Goal: Information Seeking & Learning: Check status

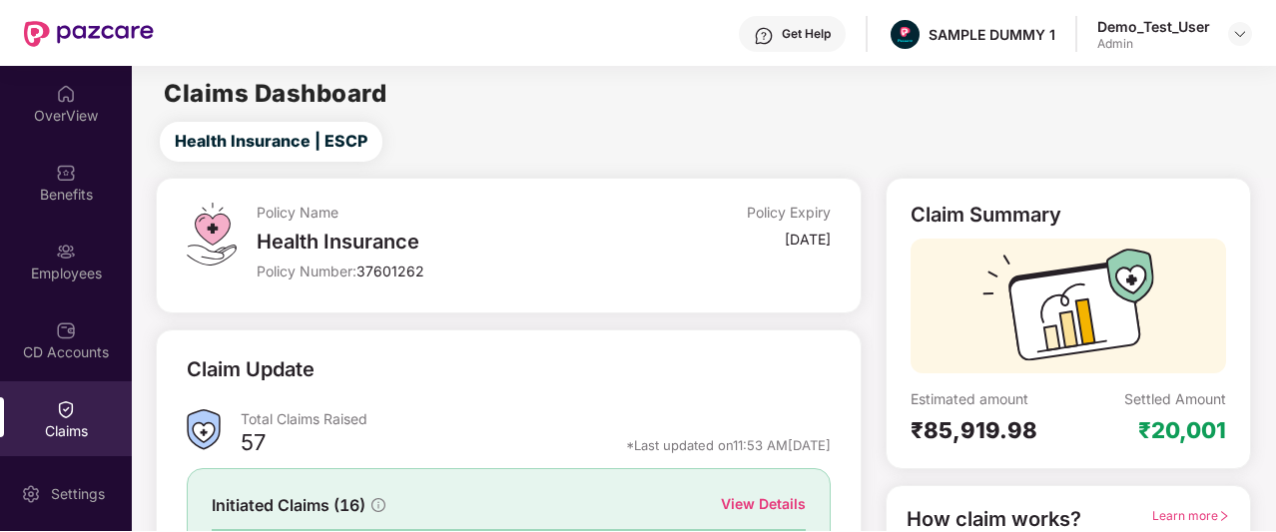
scroll to position [92, 0]
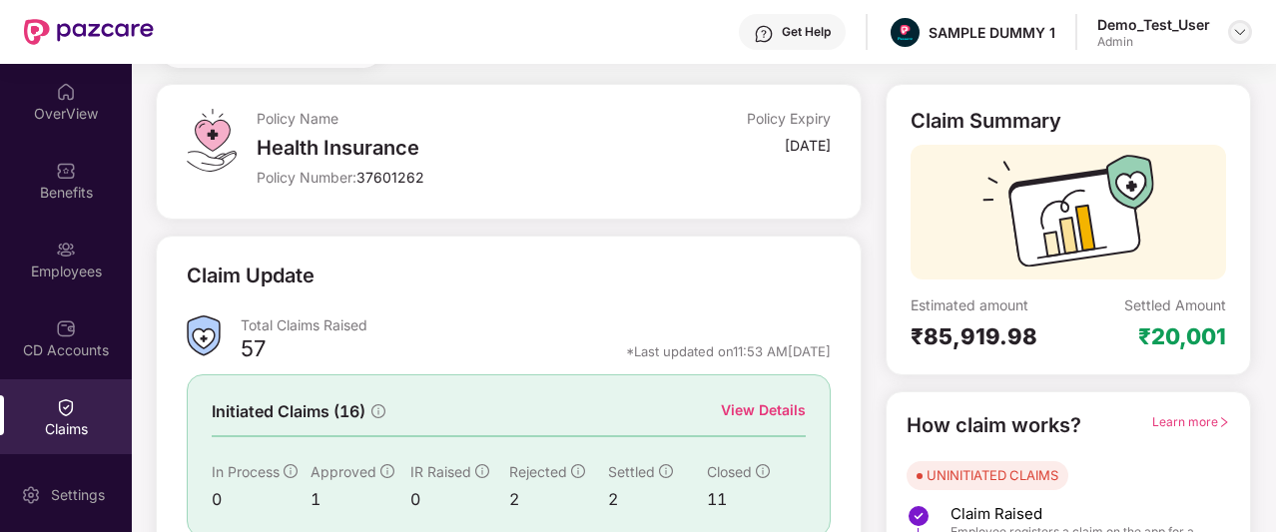
click at [1235, 33] on img at bounding box center [1240, 32] width 16 height 16
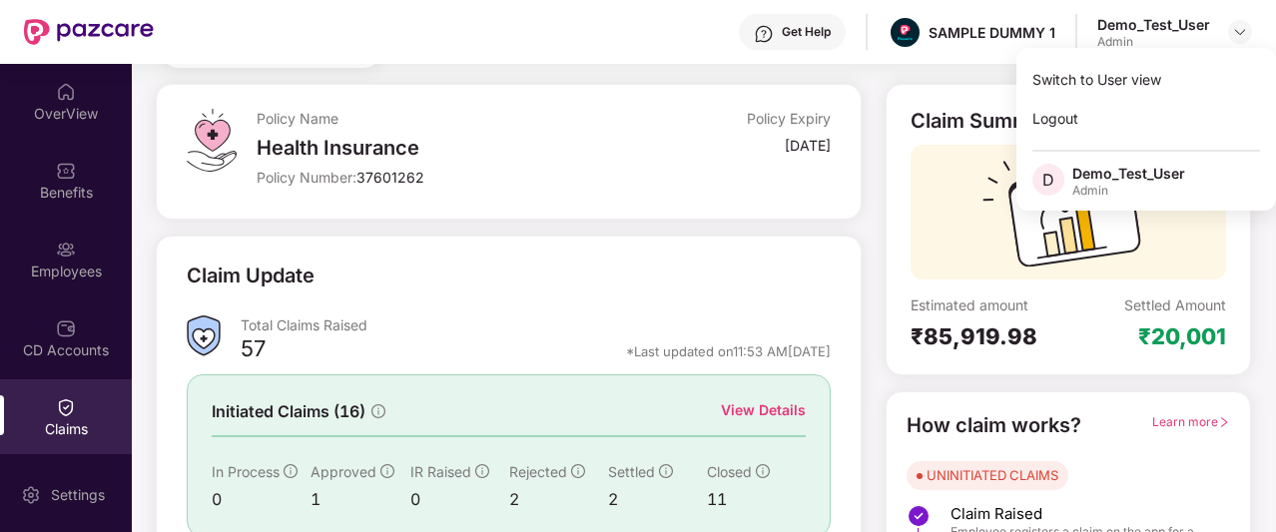
click at [809, 257] on div "Claim Update Total Claims Raised 57 *Last updated on 11:53 AM[DATE] Initiated C…" at bounding box center [509, 437] width 706 height 402
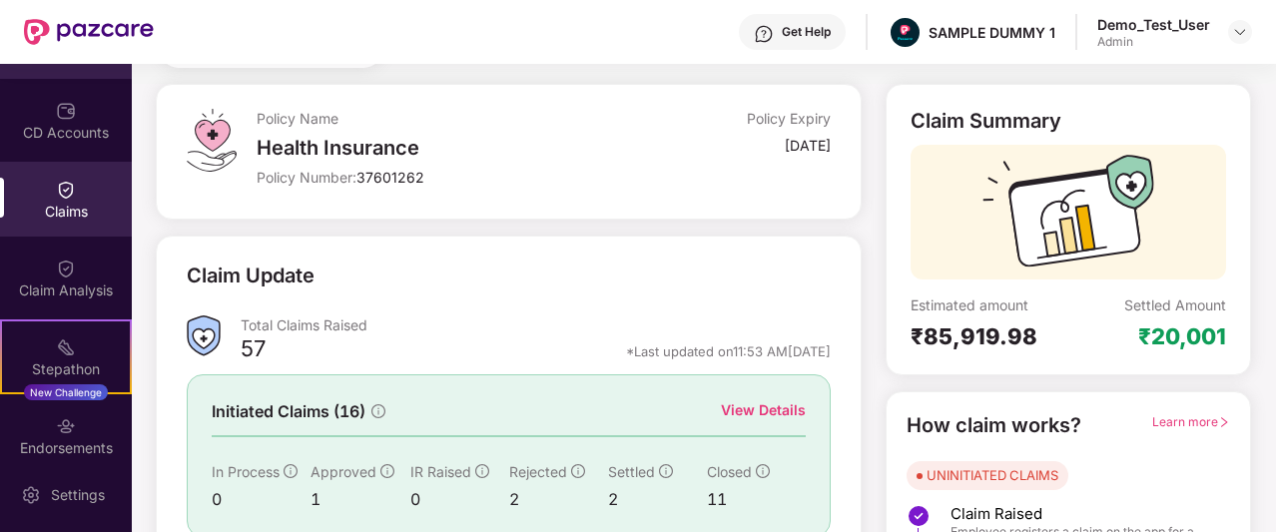
scroll to position [0, 0]
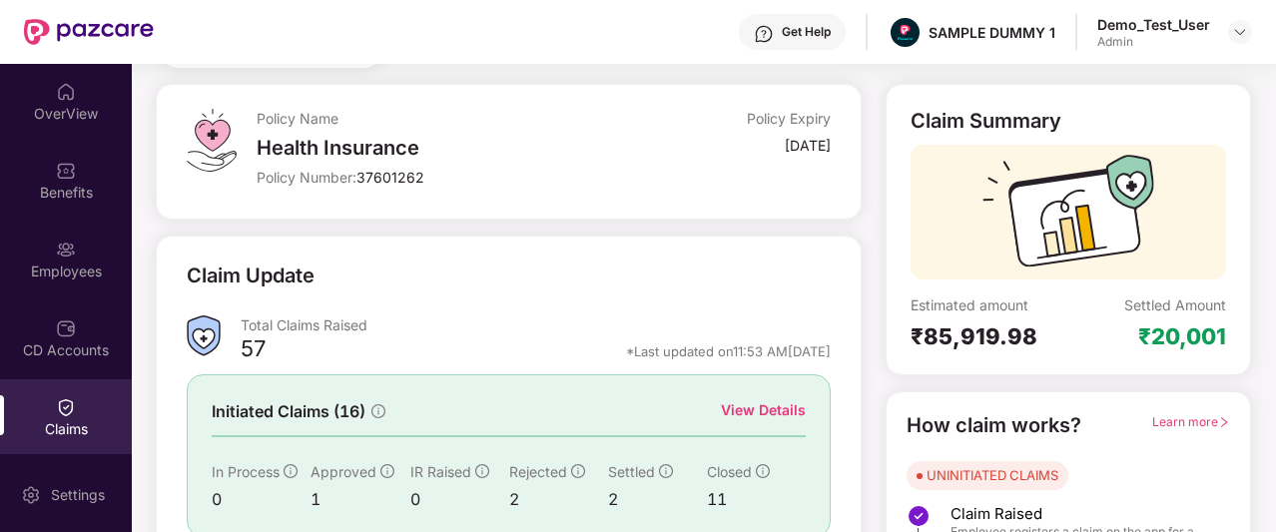
click at [1170, 47] on div "Admin" at bounding box center [1154, 42] width 113 height 16
click at [1172, 39] on div "Admin" at bounding box center [1154, 42] width 113 height 16
click at [1229, 32] on div at bounding box center [1240, 32] width 24 height 24
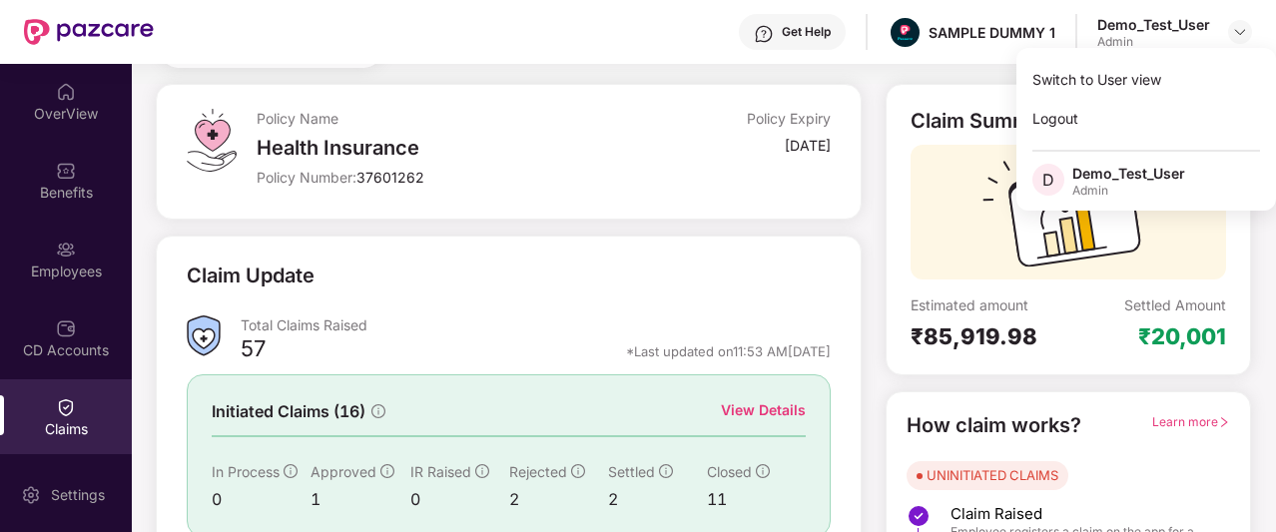
click at [593, 133] on div "Policy Name Health Insurance Policy Number: 37601262" at bounding box center [448, 152] width 383 height 86
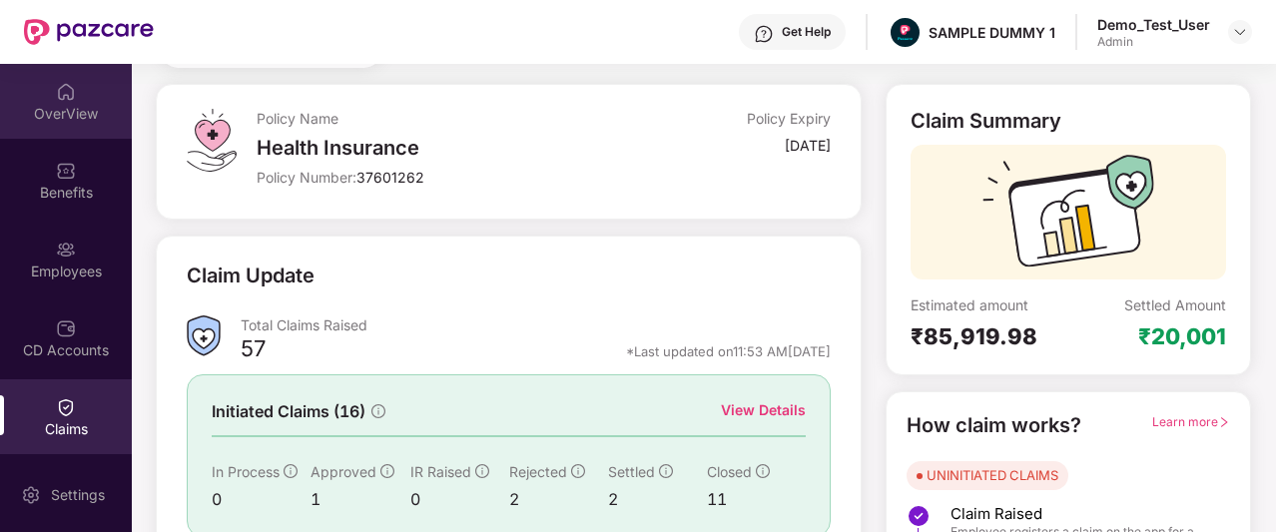
click at [65, 117] on div "OverView" at bounding box center [66, 114] width 132 height 20
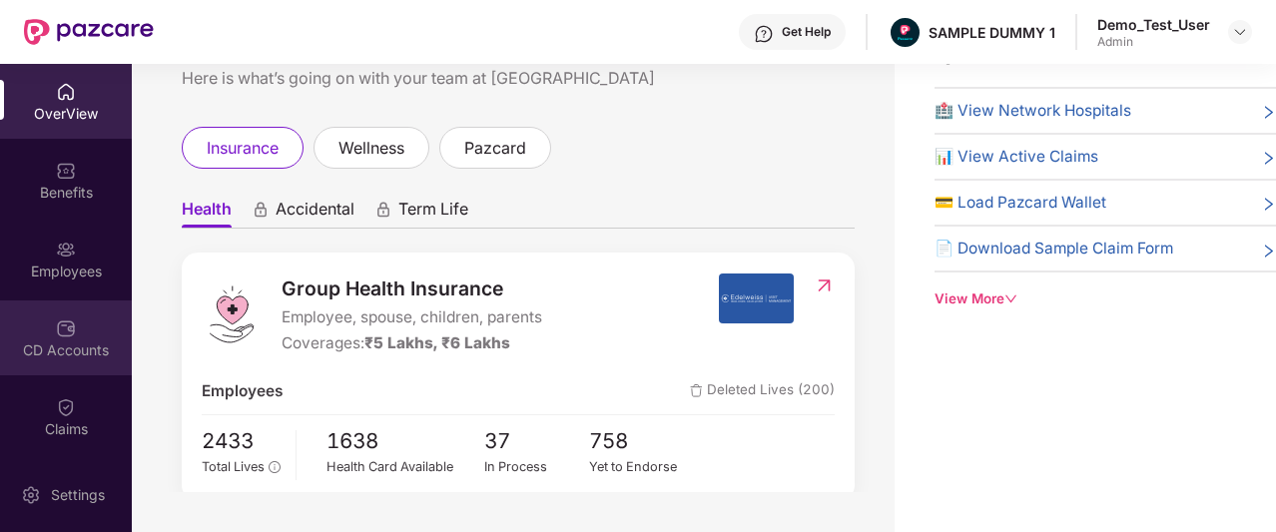
click at [74, 349] on div "CD Accounts" at bounding box center [66, 351] width 132 height 20
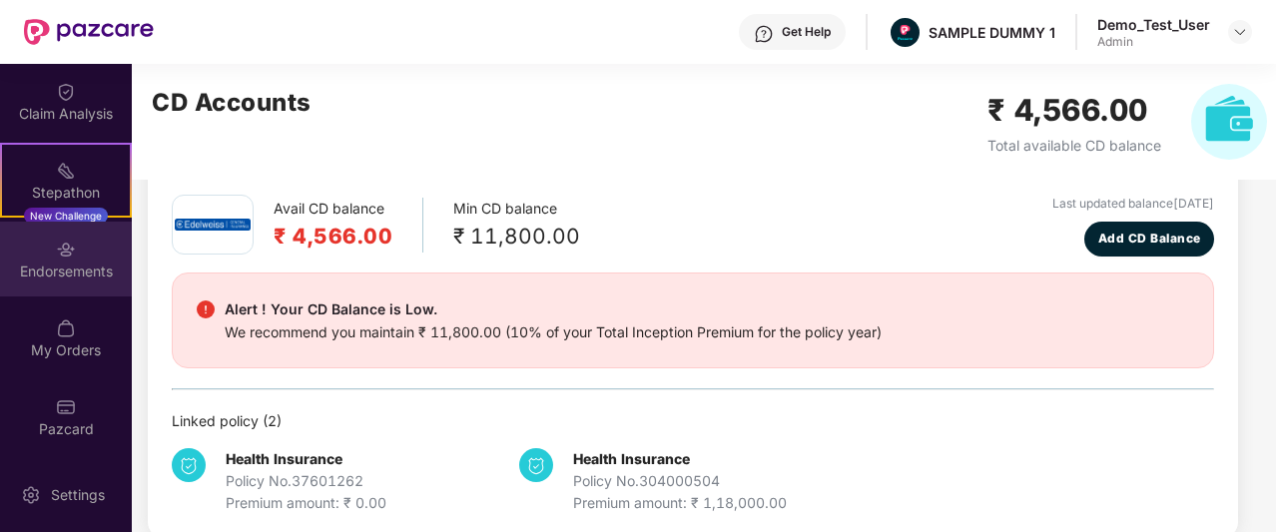
scroll to position [393, 0]
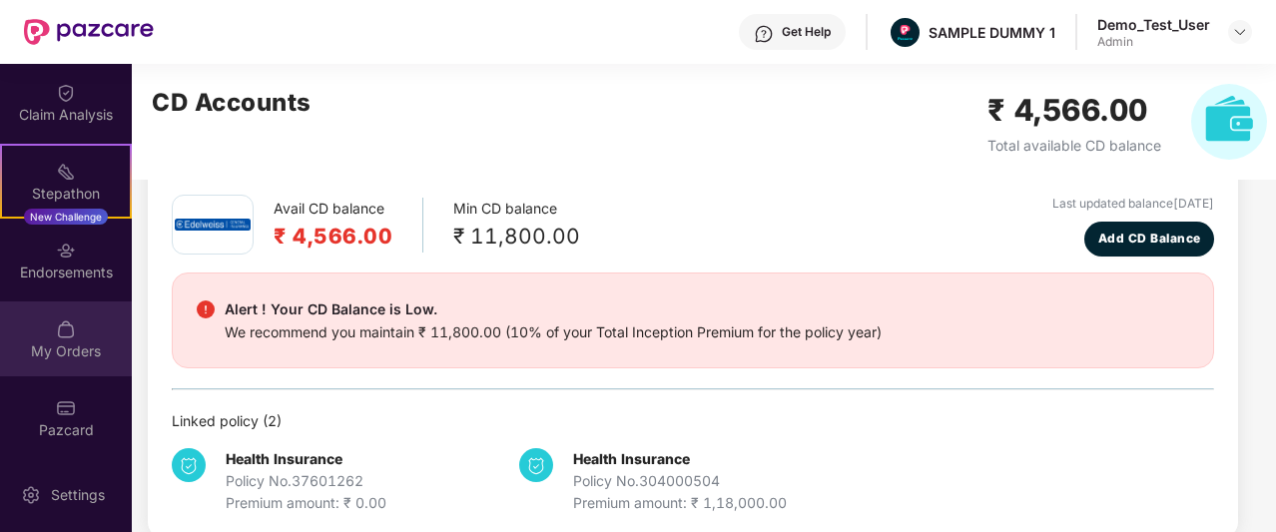
click at [80, 348] on div "My Orders" at bounding box center [66, 352] width 132 height 20
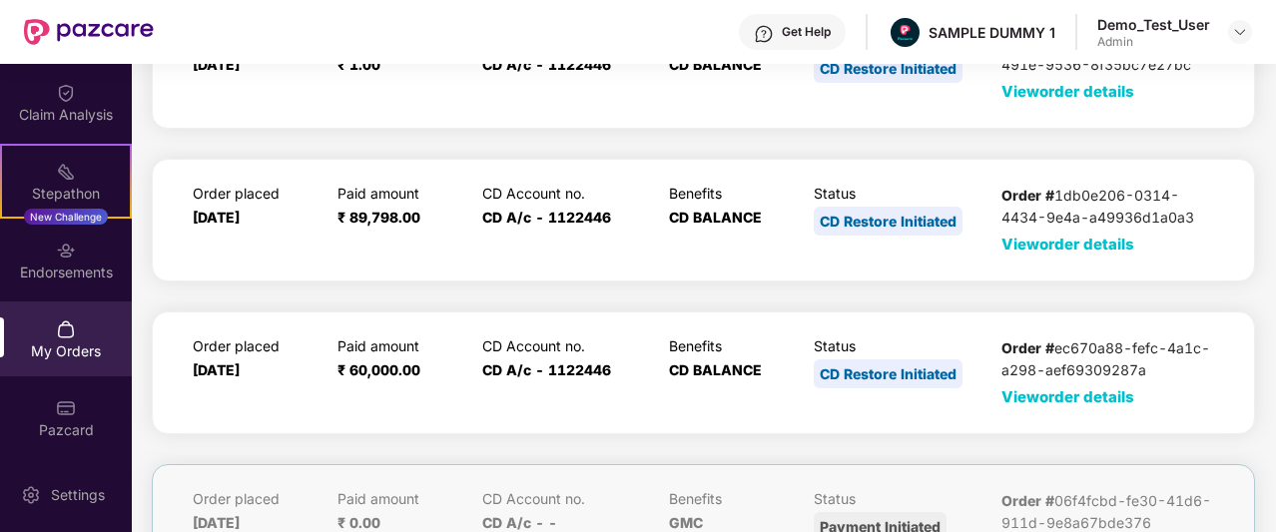
scroll to position [144, 0]
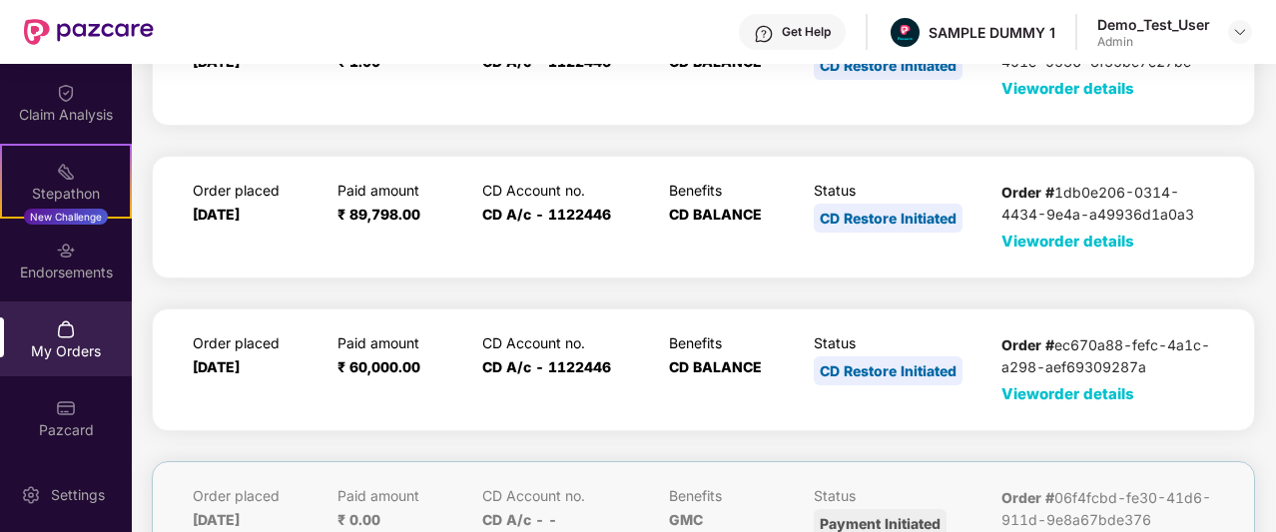
click at [1055, 239] on span "View order details" at bounding box center [1068, 241] width 133 height 19
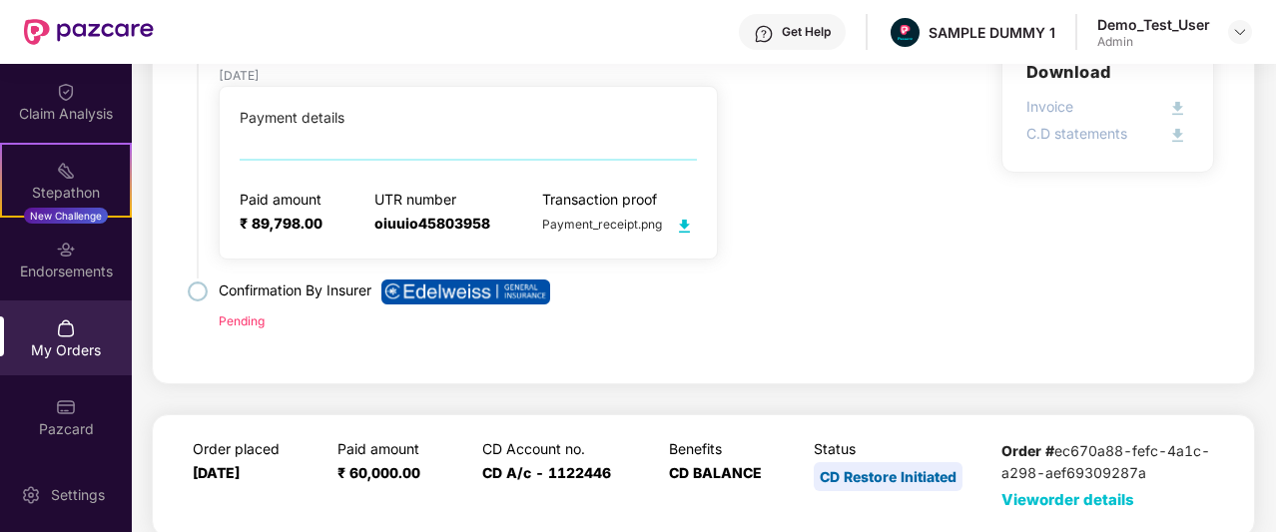
scroll to position [422, 0]
click at [682, 225] on img at bounding box center [684, 227] width 25 height 25
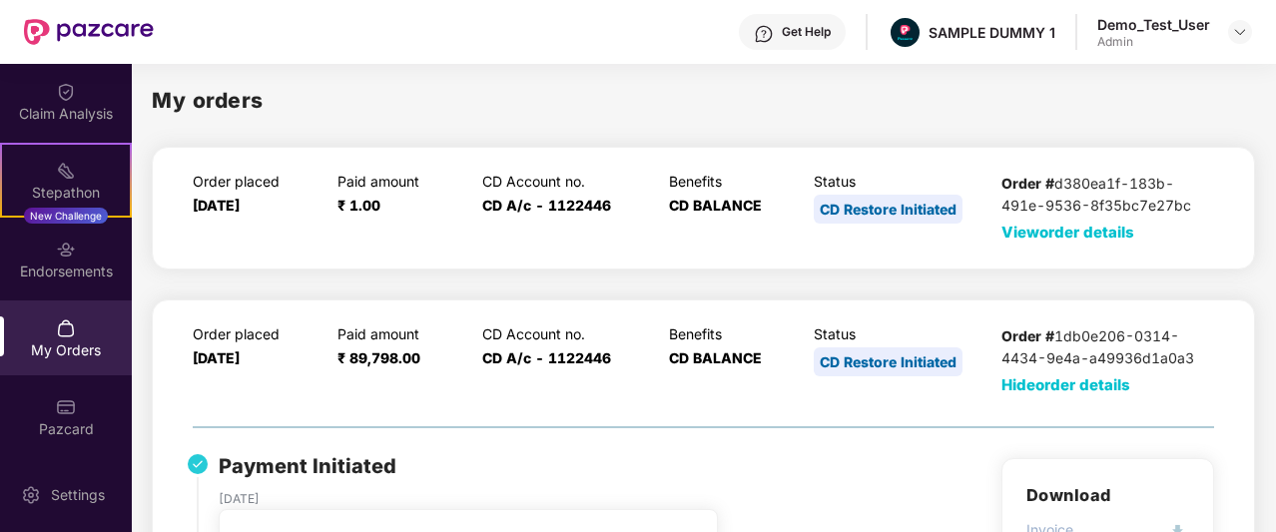
scroll to position [0, 0]
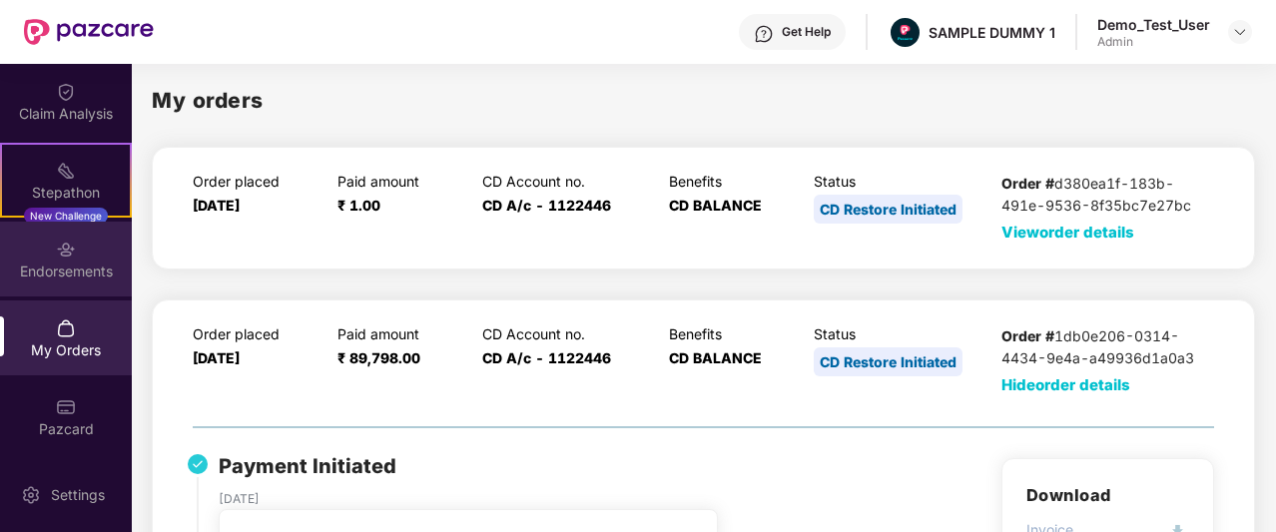
click at [89, 249] on div "Endorsements" at bounding box center [66, 259] width 132 height 75
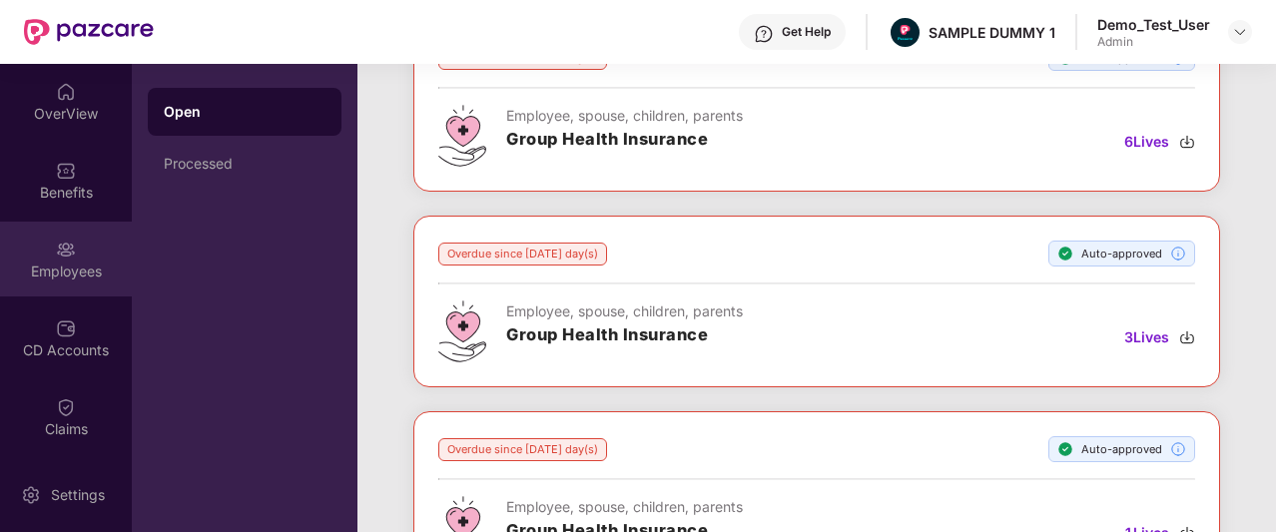
click at [77, 262] on div "Employees" at bounding box center [66, 272] width 132 height 20
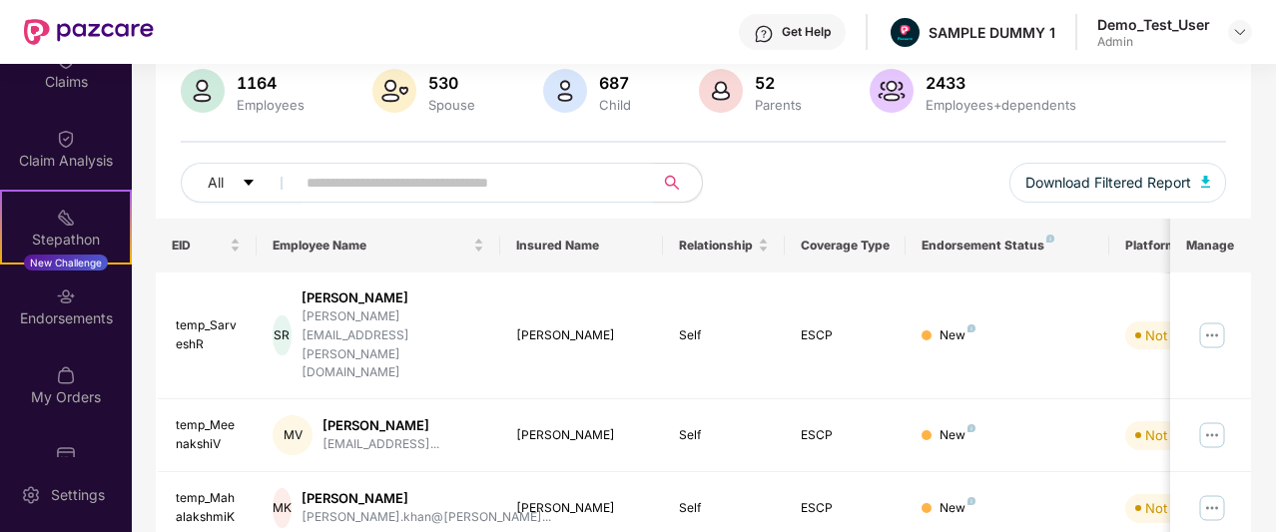
scroll to position [347, 0]
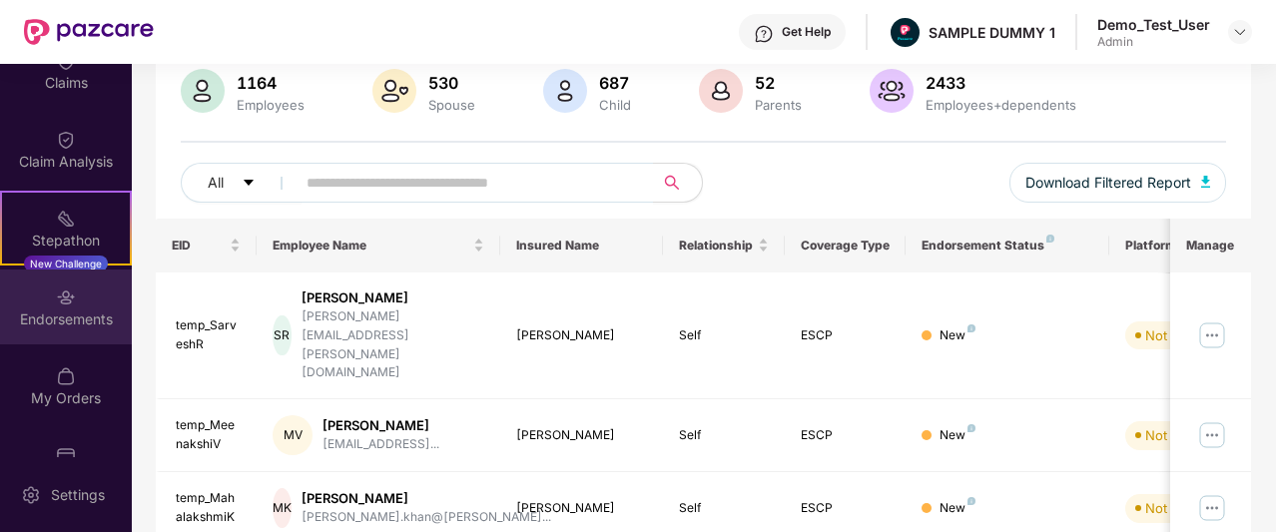
click at [40, 341] on div "Endorsements" at bounding box center [66, 307] width 132 height 75
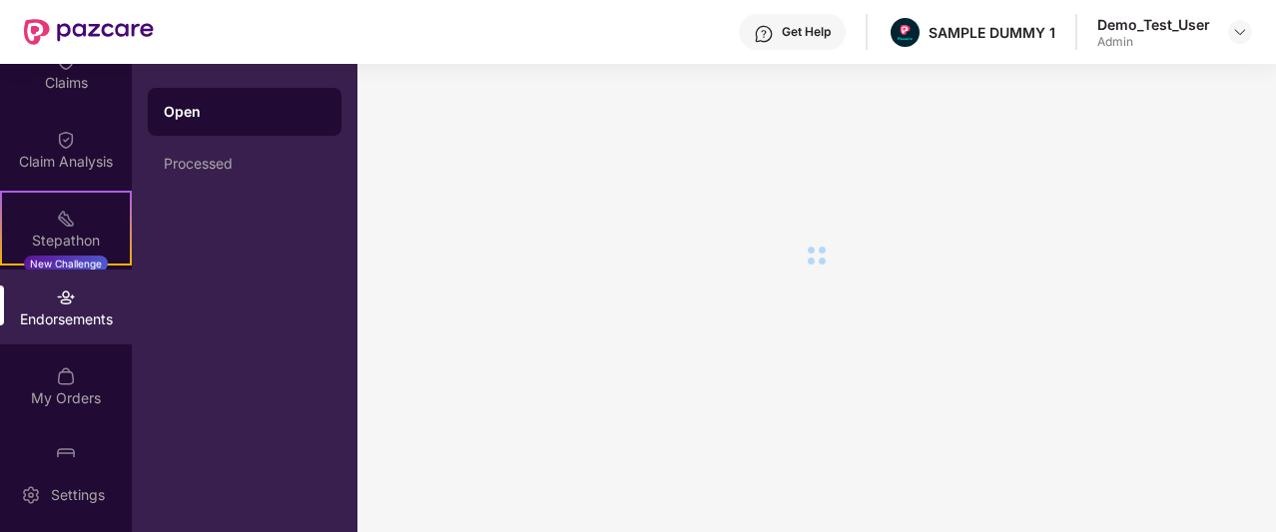
scroll to position [0, 0]
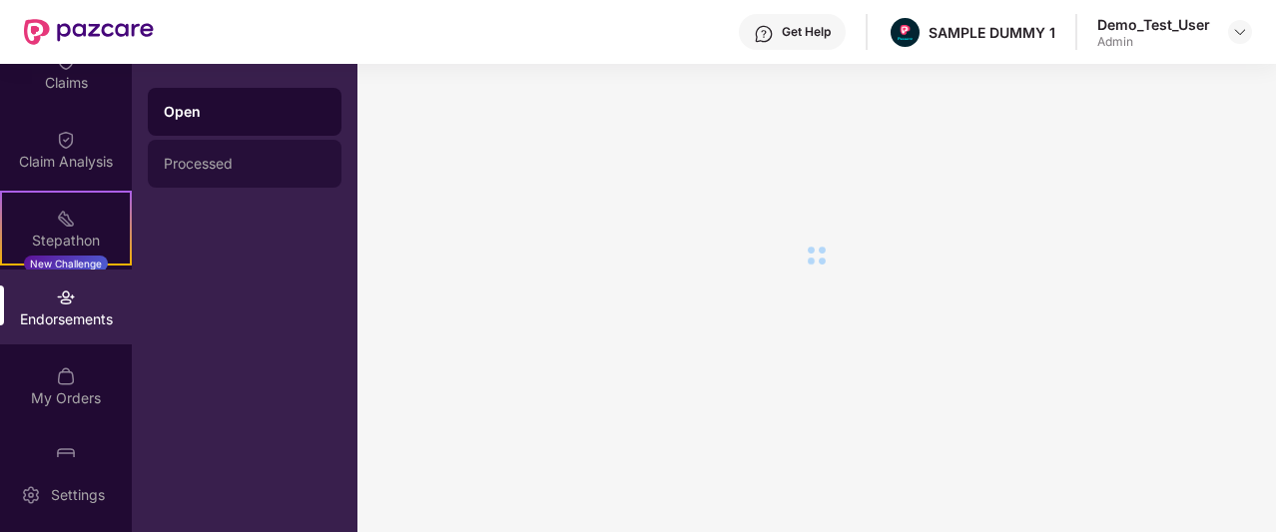
click at [225, 184] on div "Processed" at bounding box center [245, 164] width 194 height 48
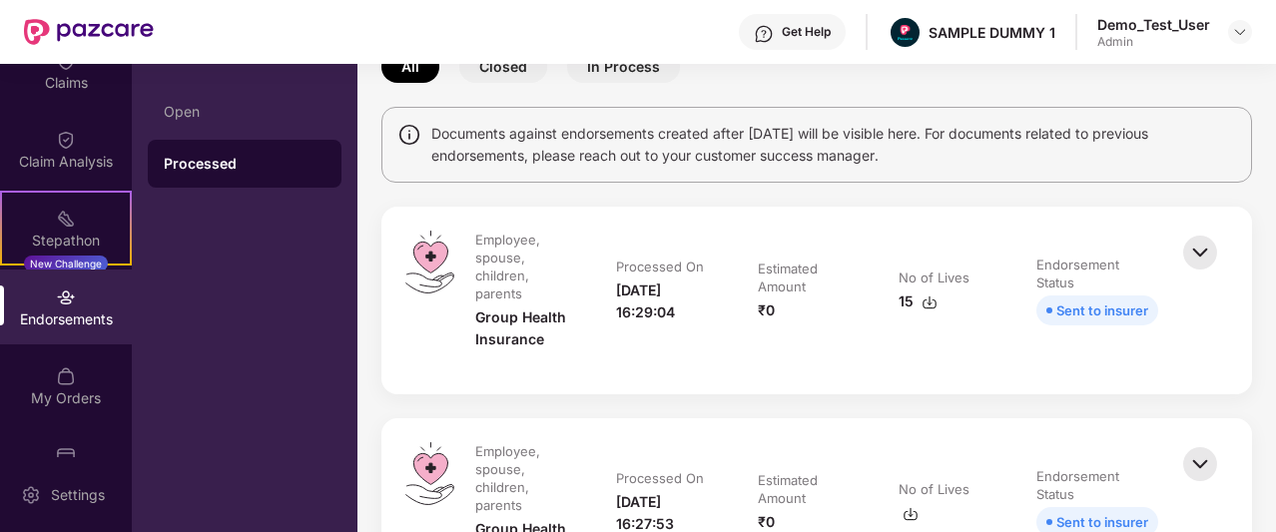
scroll to position [394, 0]
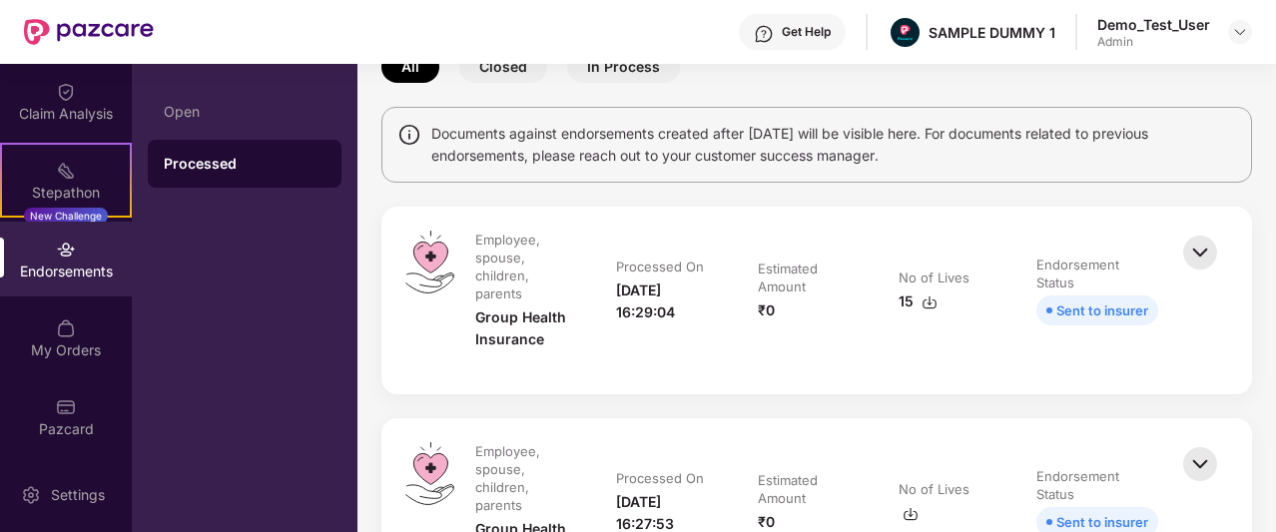
click at [57, 341] on div "My Orders" at bounding box center [66, 351] width 132 height 20
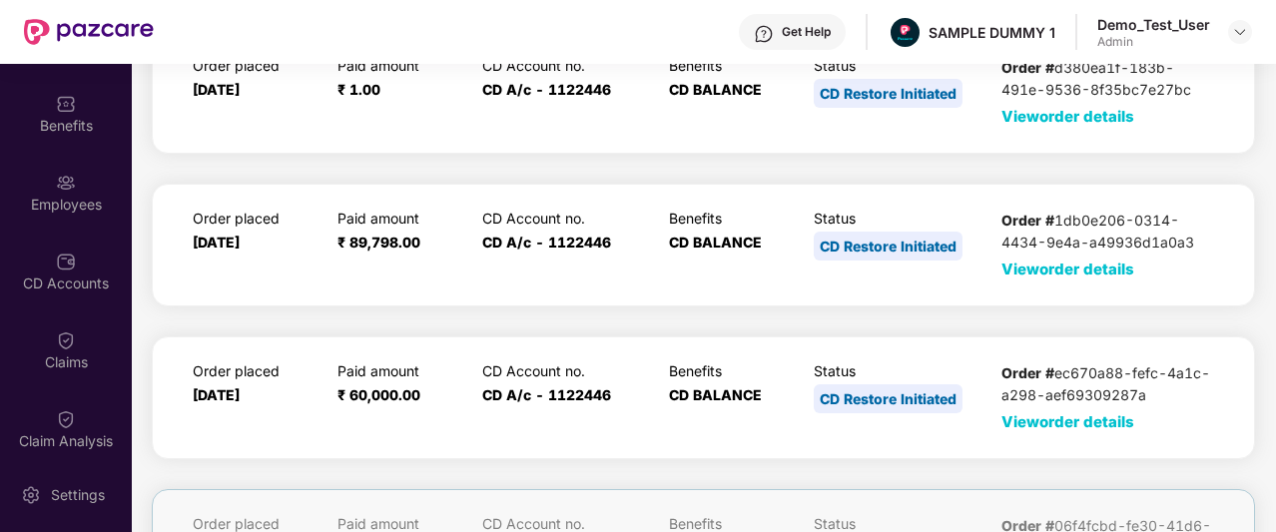
scroll to position [65, 0]
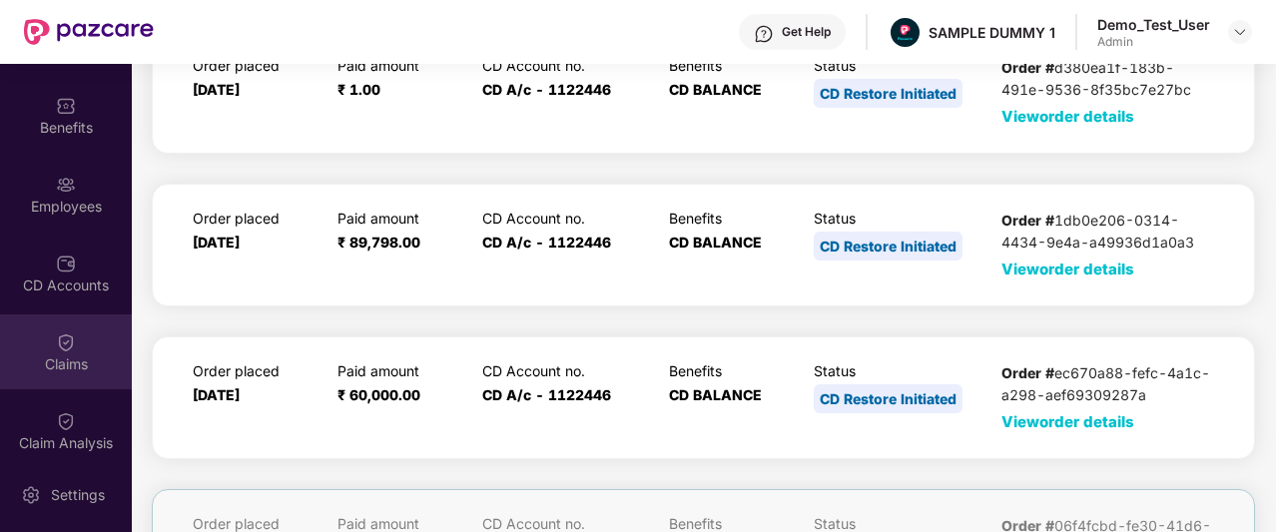
click at [44, 378] on div "Claims" at bounding box center [66, 352] width 132 height 75
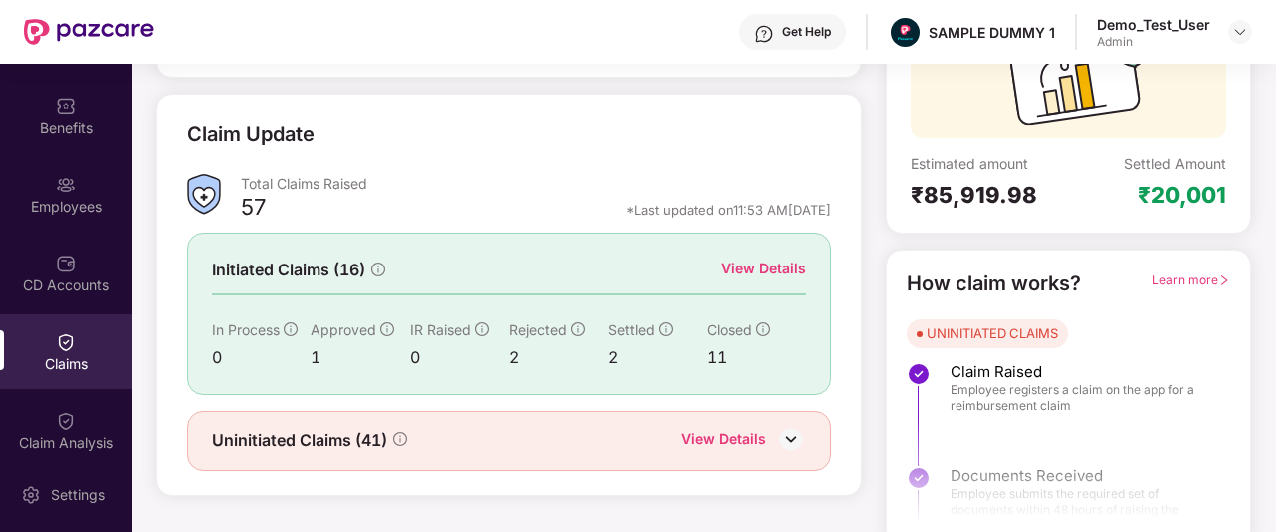
scroll to position [248, 0]
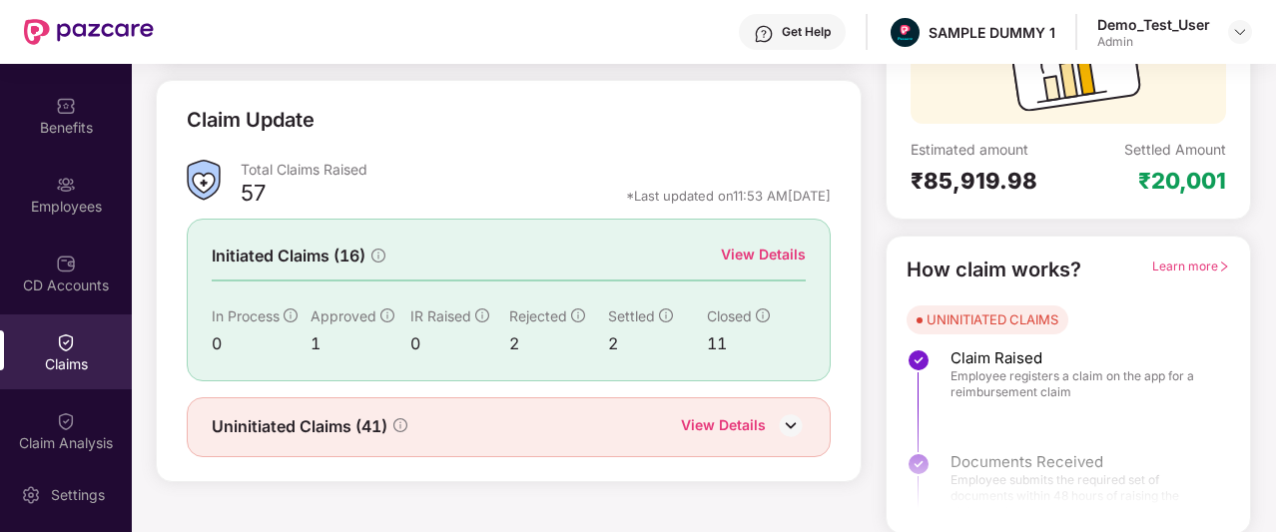
click at [762, 414] on div "View Details" at bounding box center [723, 427] width 85 height 26
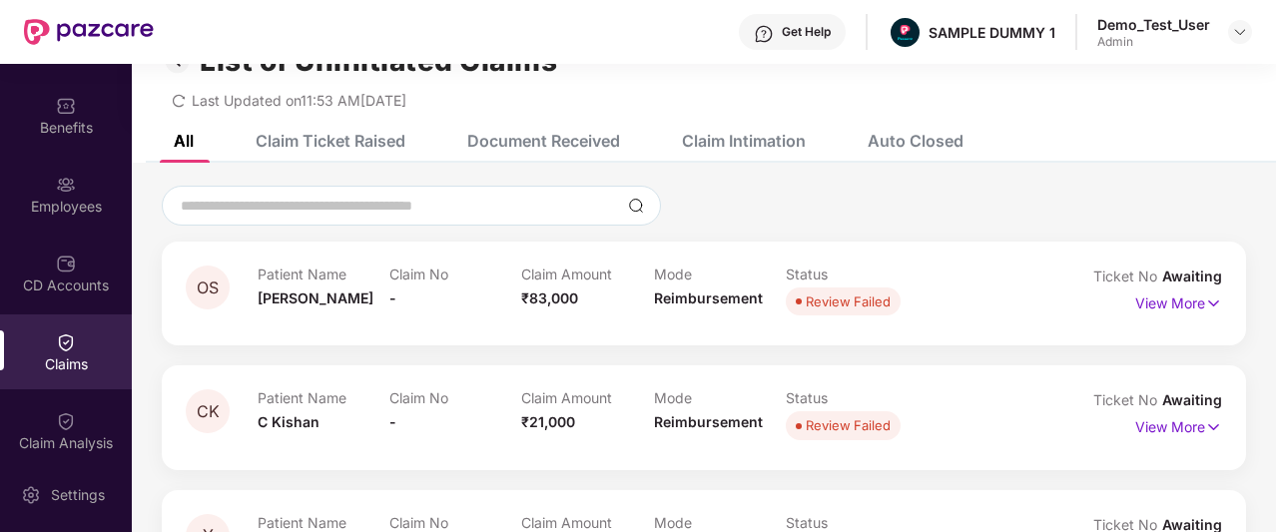
scroll to position [0, 0]
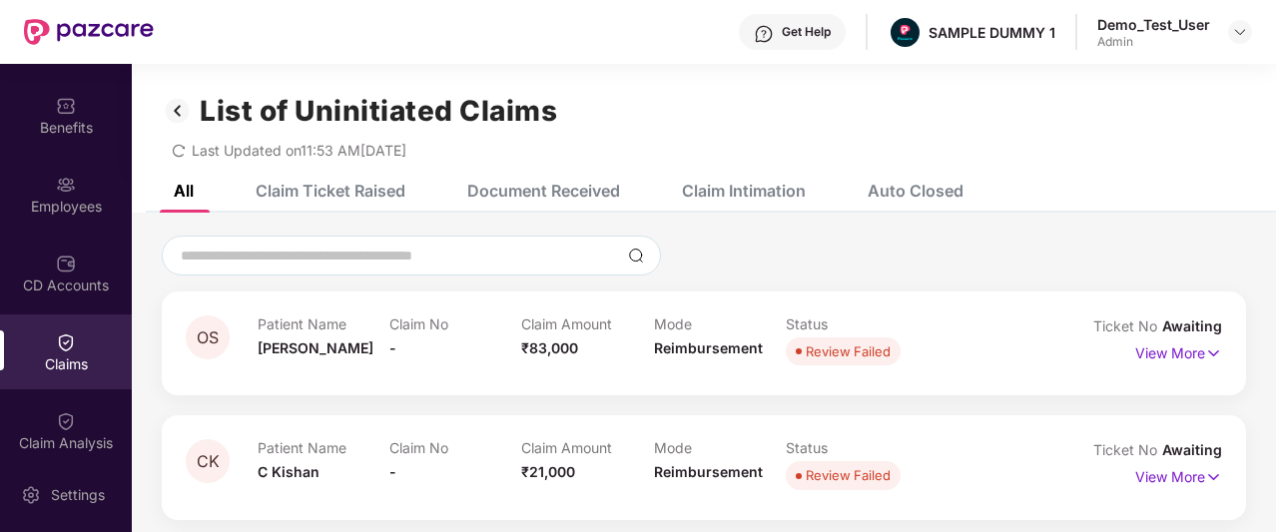
click at [296, 198] on div "Claim Ticket Raised" at bounding box center [331, 191] width 150 height 20
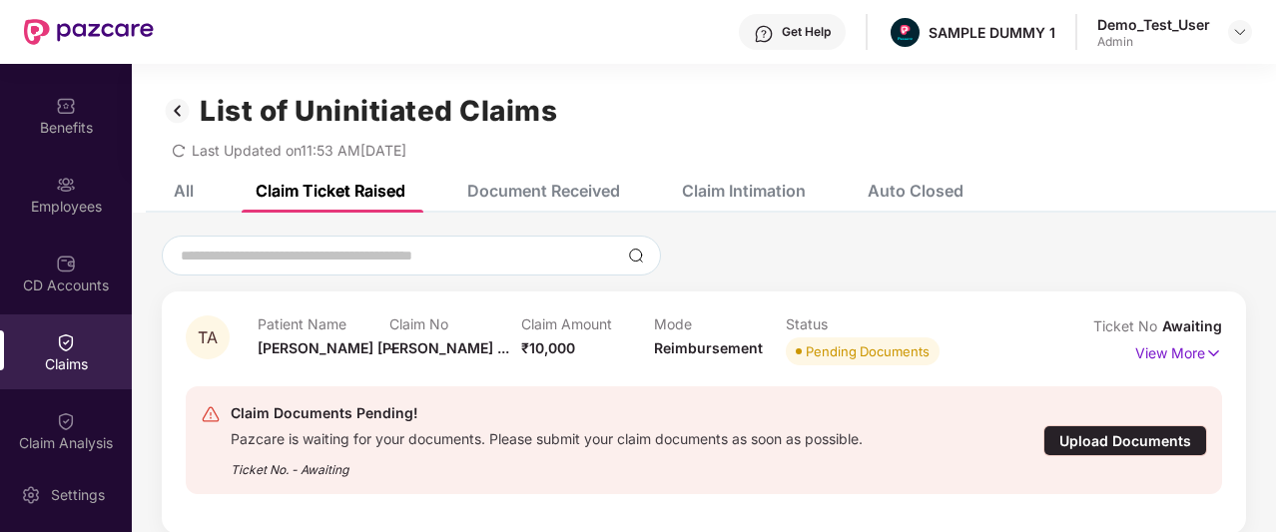
click at [180, 115] on img at bounding box center [178, 111] width 32 height 34
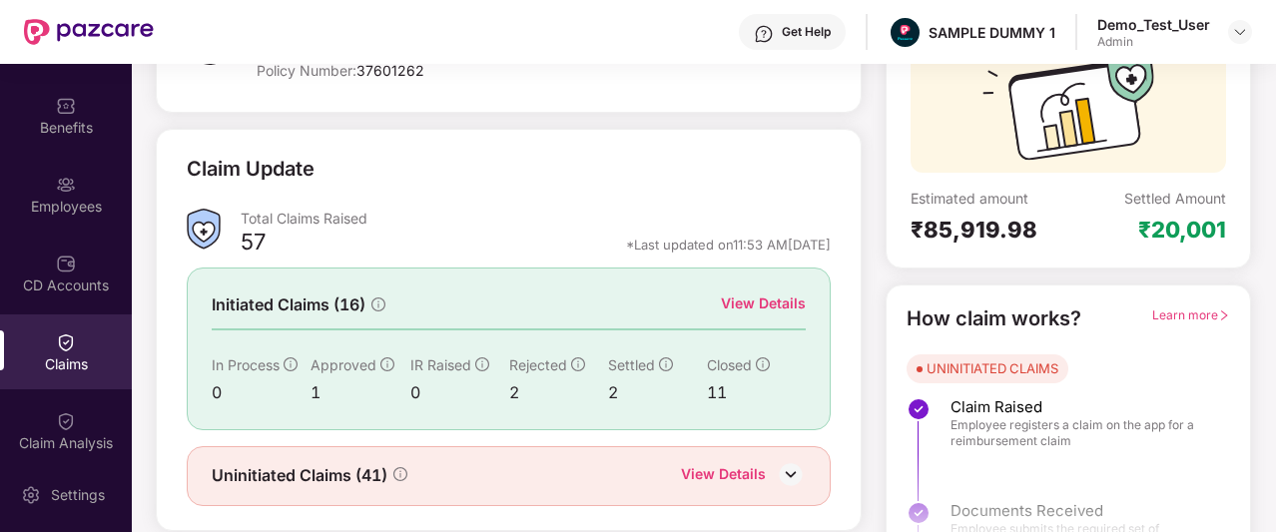
scroll to position [248, 0]
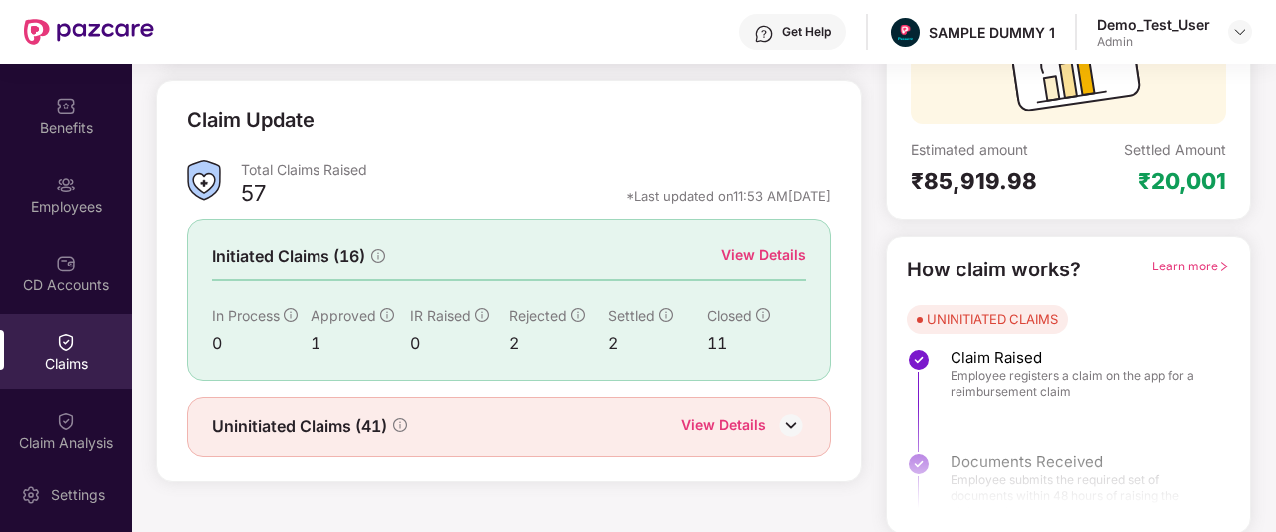
drag, startPoint x: 435, startPoint y: 341, endPoint x: 335, endPoint y: 372, distance: 105.5
click at [335, 372] on div "Initiated Claims (16) View Details In Process 0 Approved 1 IR Raised 0 Rejected…" at bounding box center [509, 300] width 644 height 162
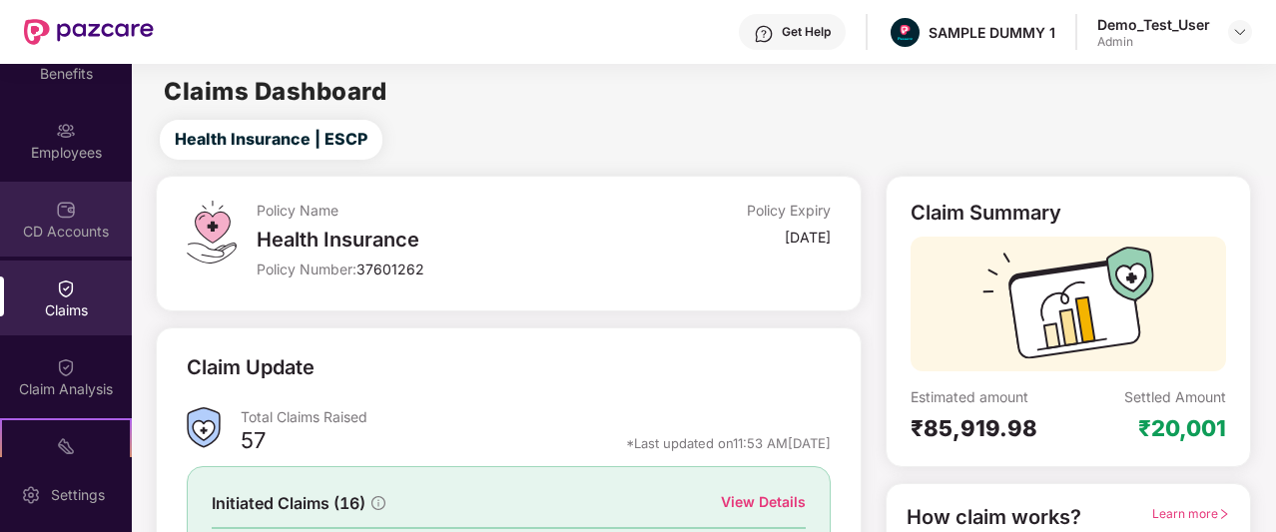
scroll to position [0, 0]
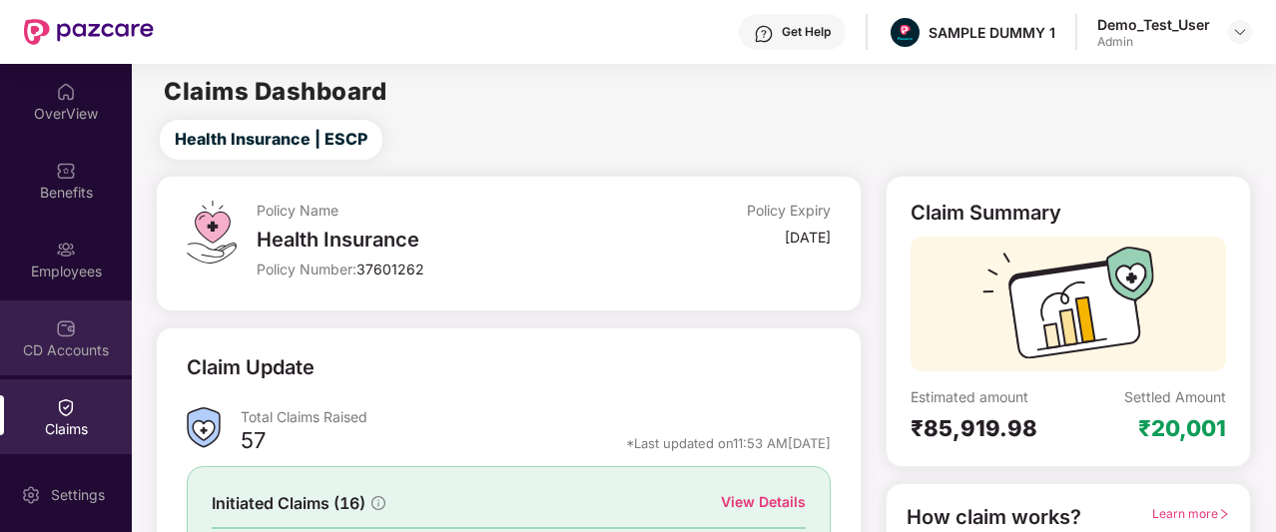
click at [68, 275] on div "Employees" at bounding box center [66, 272] width 132 height 20
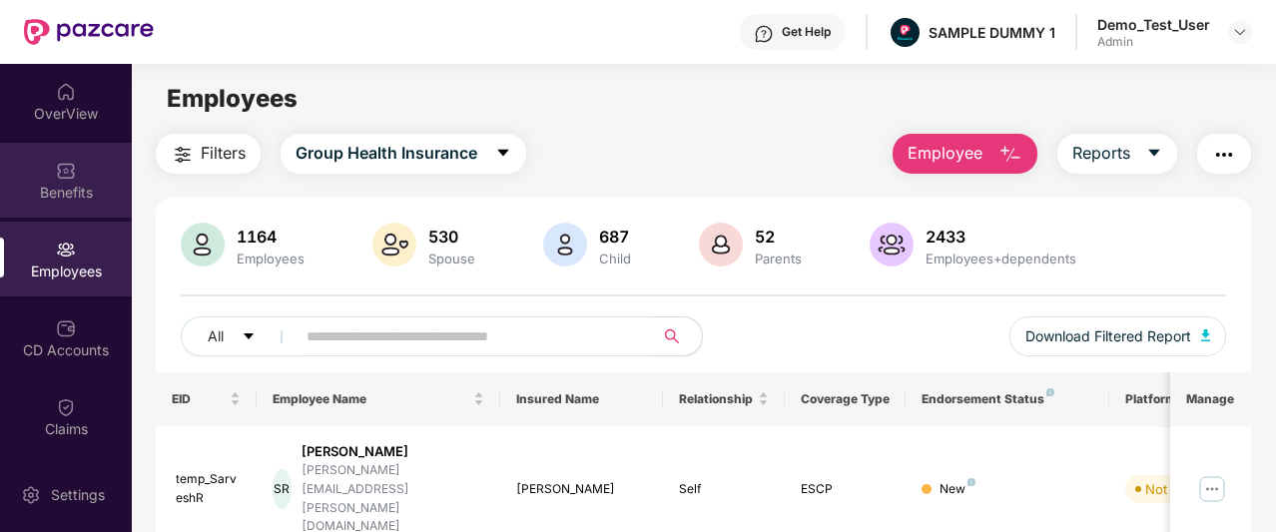
click at [39, 179] on div "Benefits" at bounding box center [66, 180] width 132 height 75
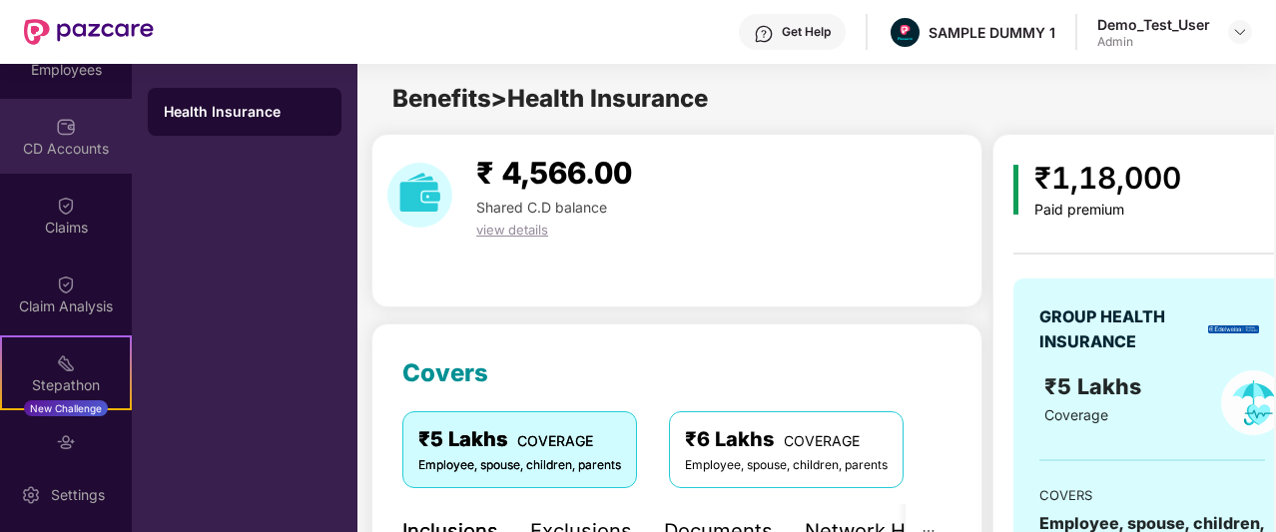
scroll to position [201, 0]
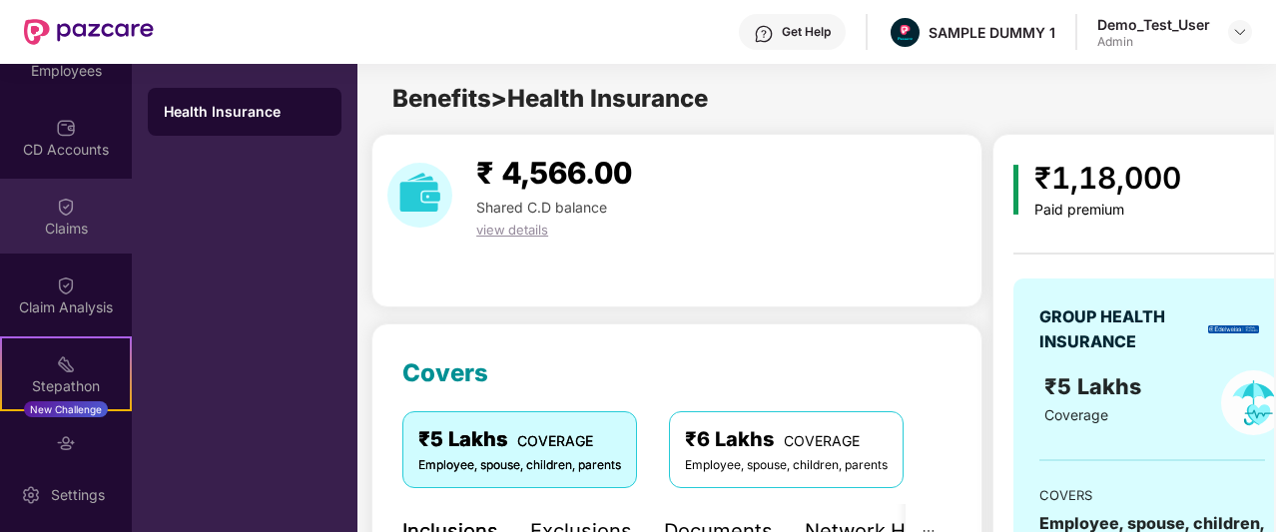
click at [81, 241] on div "Claims" at bounding box center [66, 216] width 132 height 75
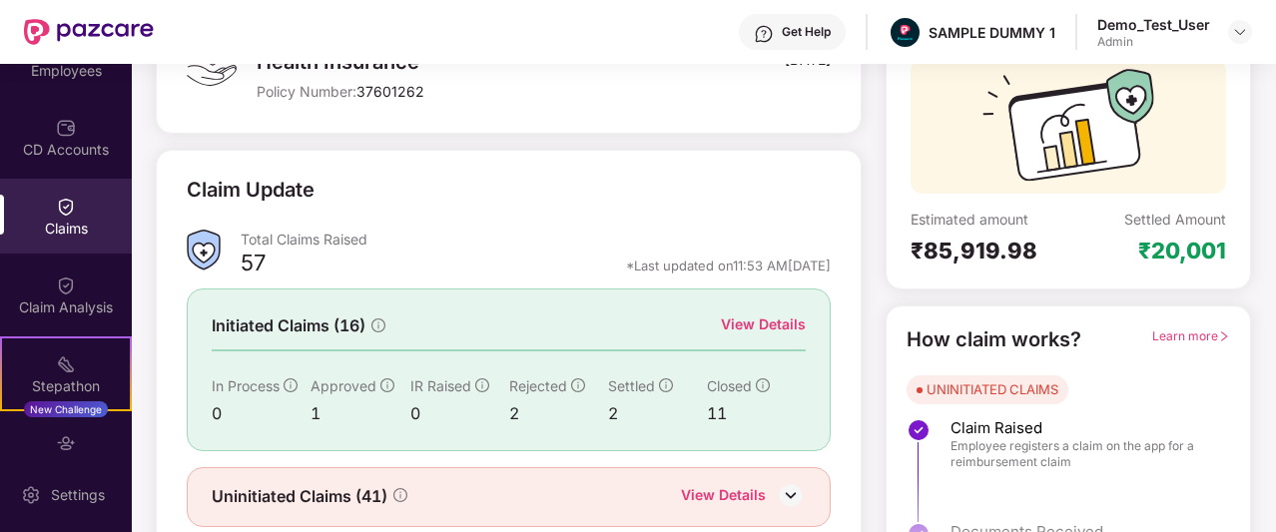
scroll to position [176, 0]
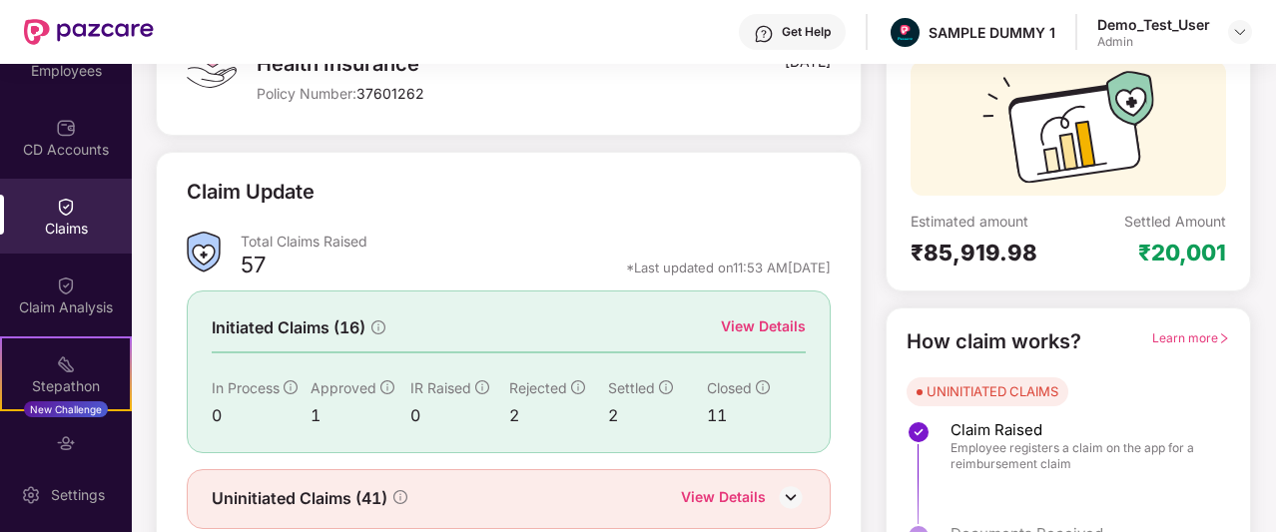
click at [759, 333] on div "View Details" at bounding box center [763, 327] width 85 height 22
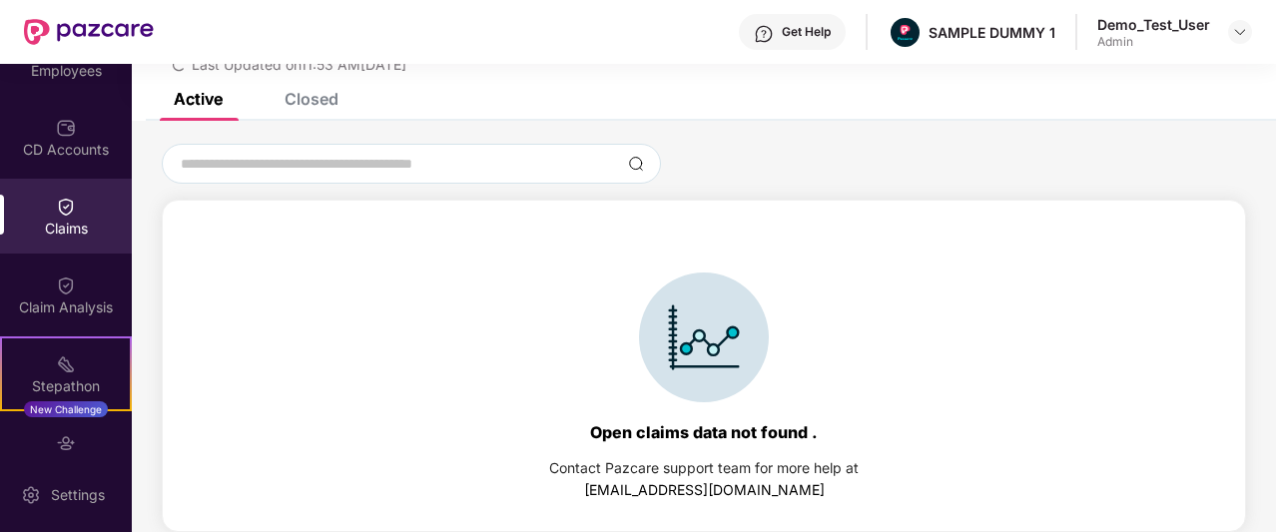
scroll to position [0, 0]
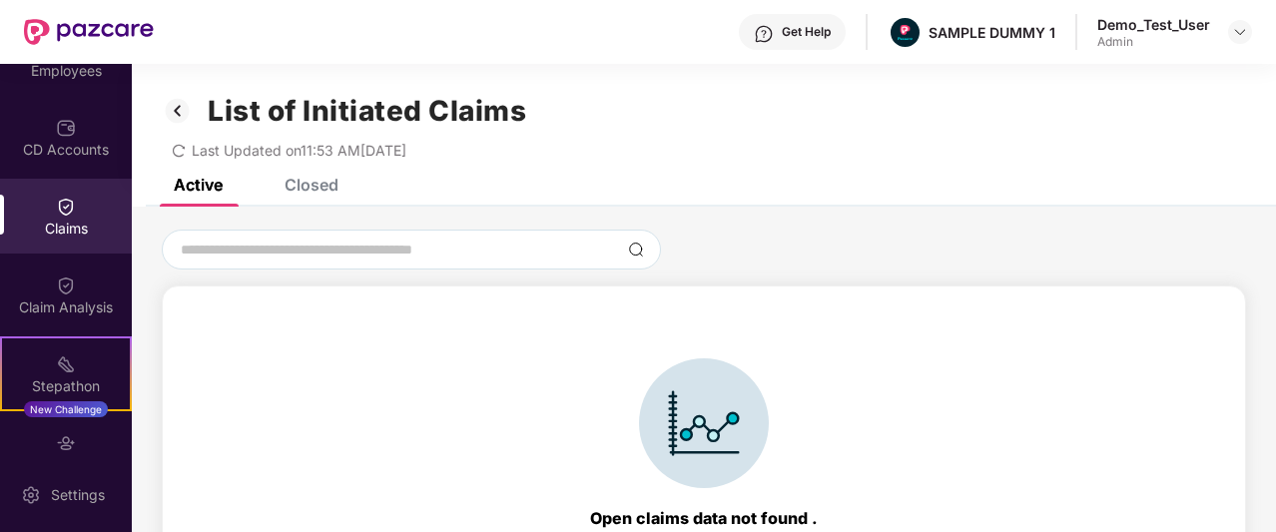
click at [314, 181] on div "Closed" at bounding box center [312, 185] width 54 height 20
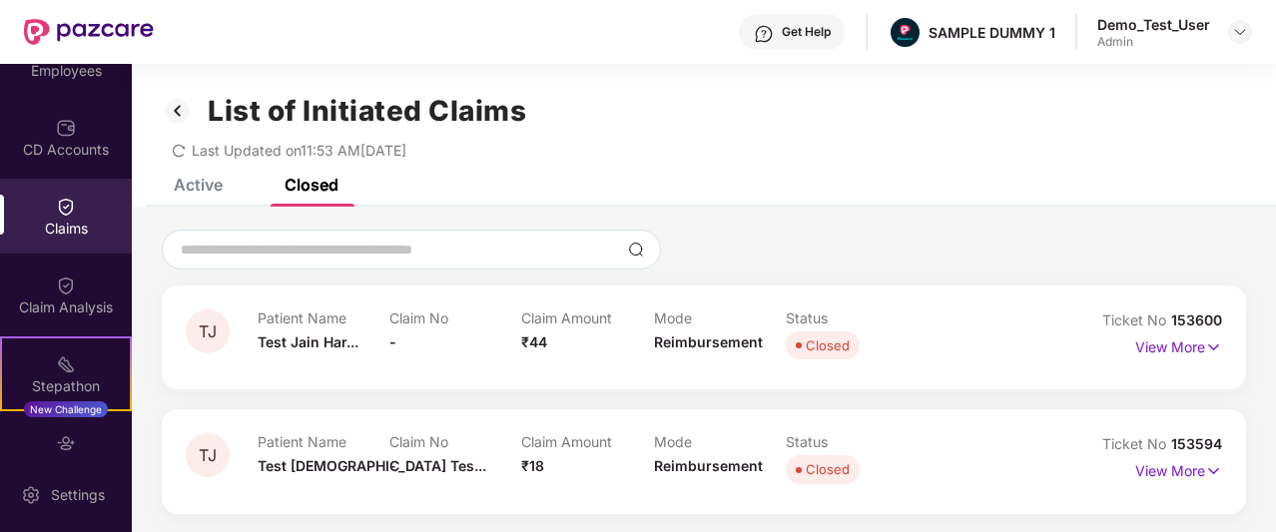
click at [178, 115] on img at bounding box center [178, 111] width 32 height 34
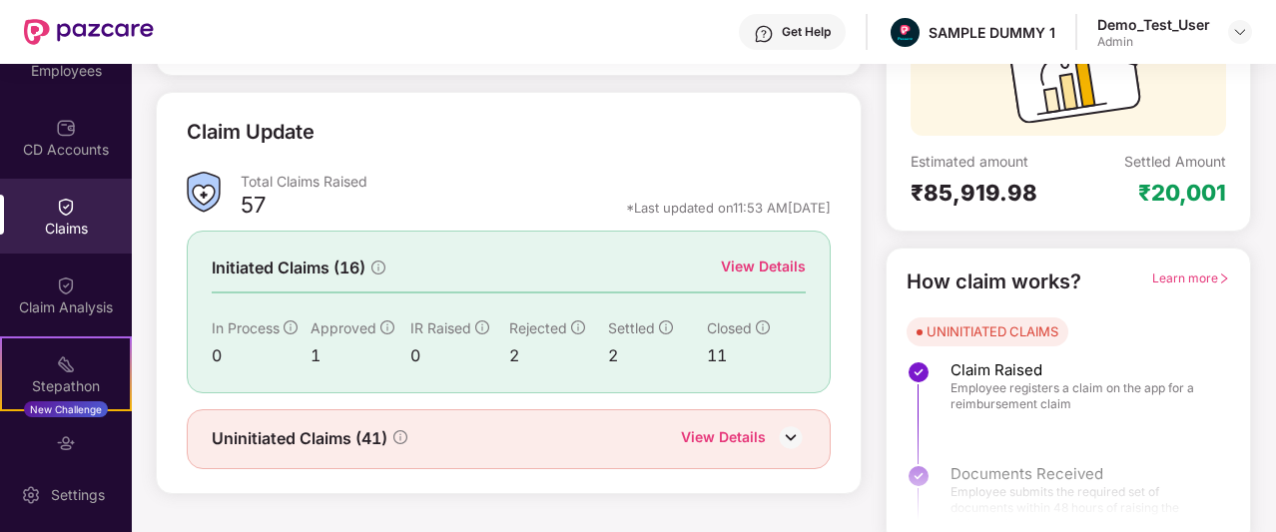
scroll to position [248, 0]
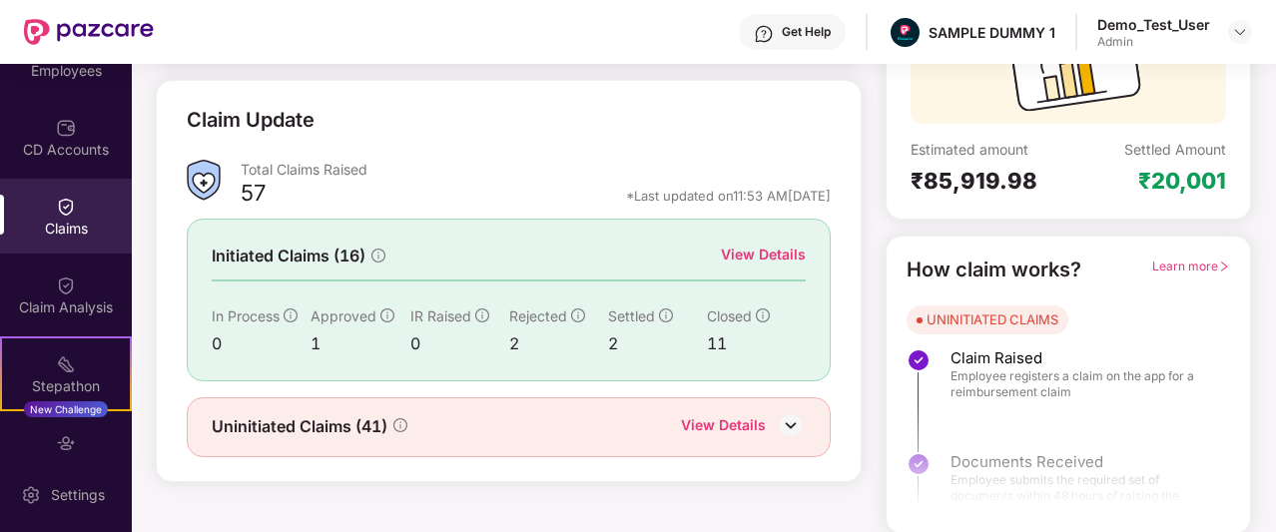
click at [511, 341] on div "2" at bounding box center [558, 344] width 99 height 25
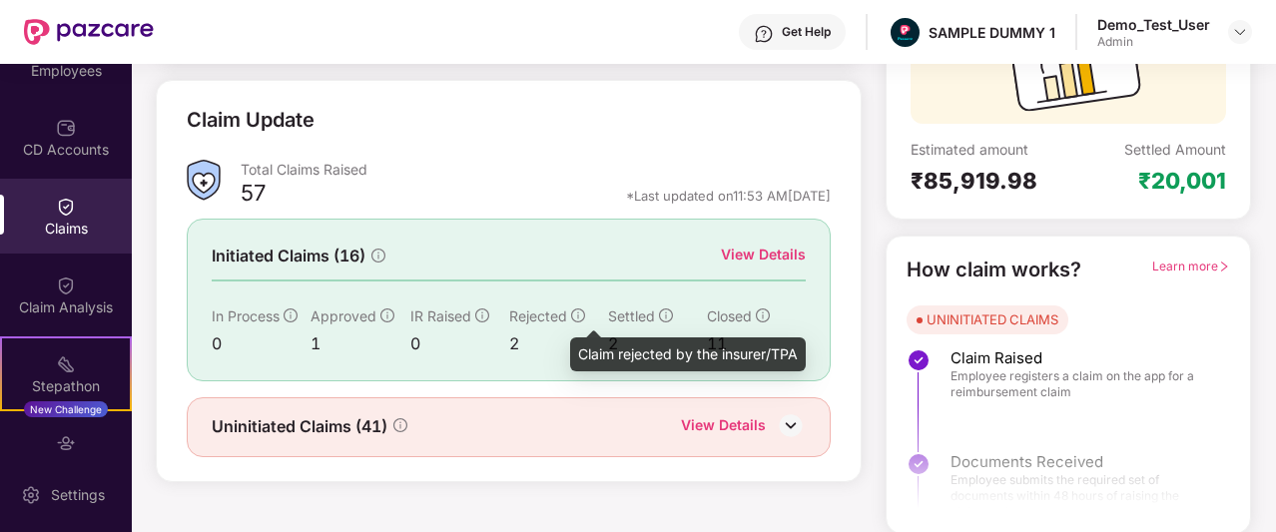
click at [573, 310] on icon "info-circle" at bounding box center [578, 316] width 14 height 14
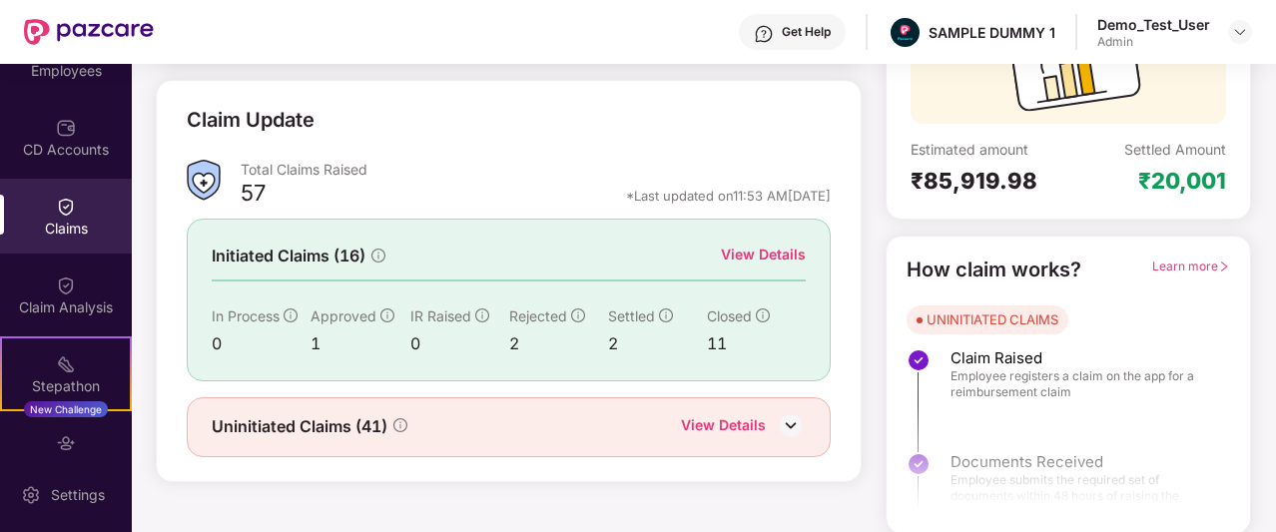
click at [756, 244] on div "View Details" at bounding box center [763, 255] width 85 height 22
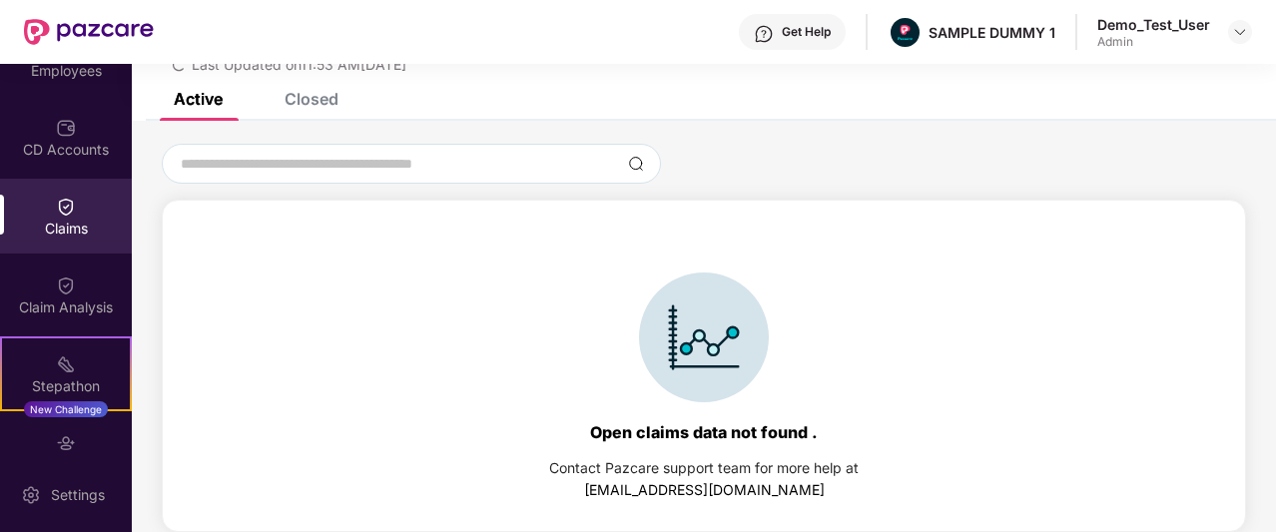
scroll to position [86, 0]
click at [298, 101] on div "Closed" at bounding box center [312, 99] width 54 height 20
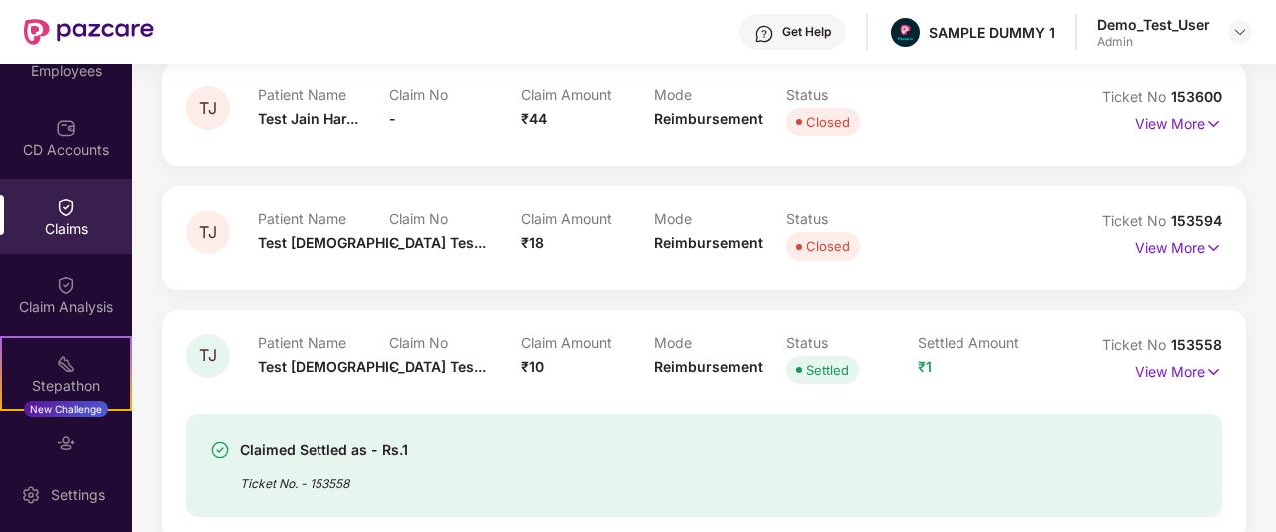
scroll to position [0, 0]
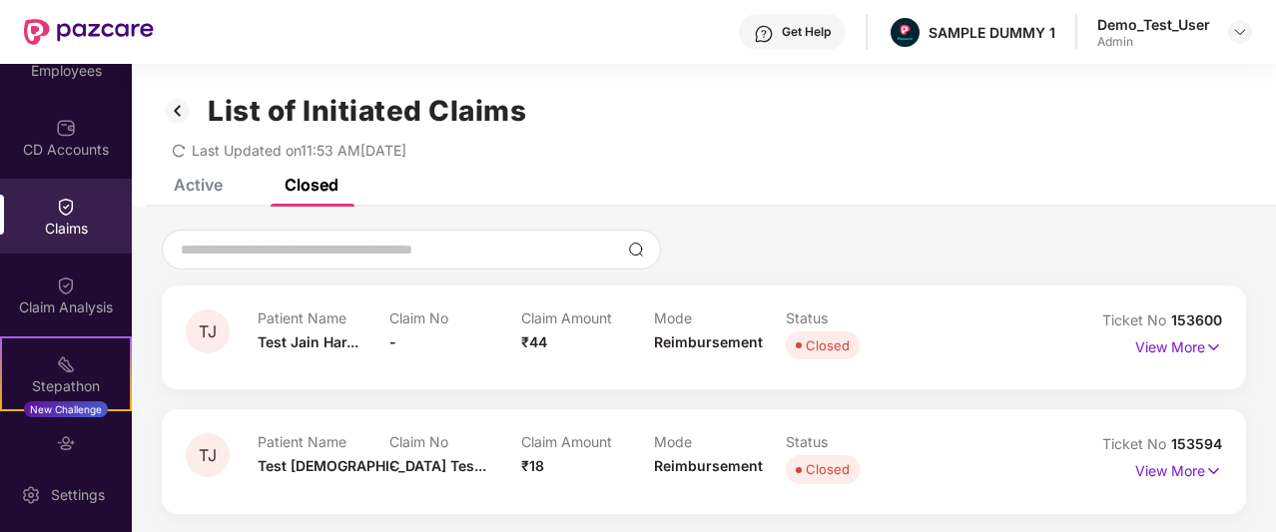
click at [187, 113] on img at bounding box center [178, 111] width 32 height 34
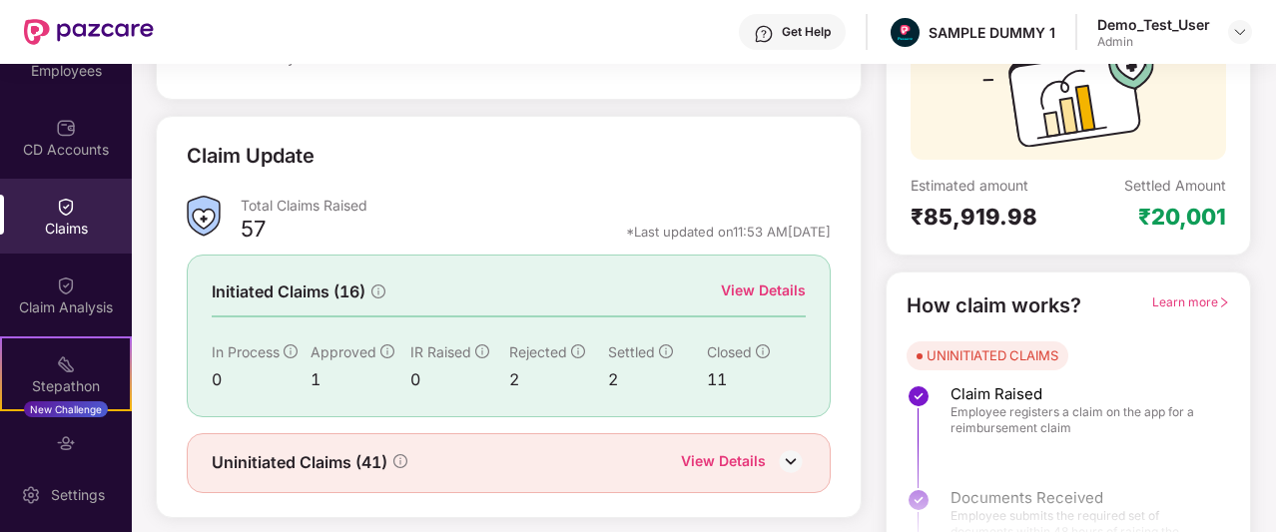
scroll to position [211, 0]
click at [745, 293] on div "View Details" at bounding box center [763, 292] width 85 height 22
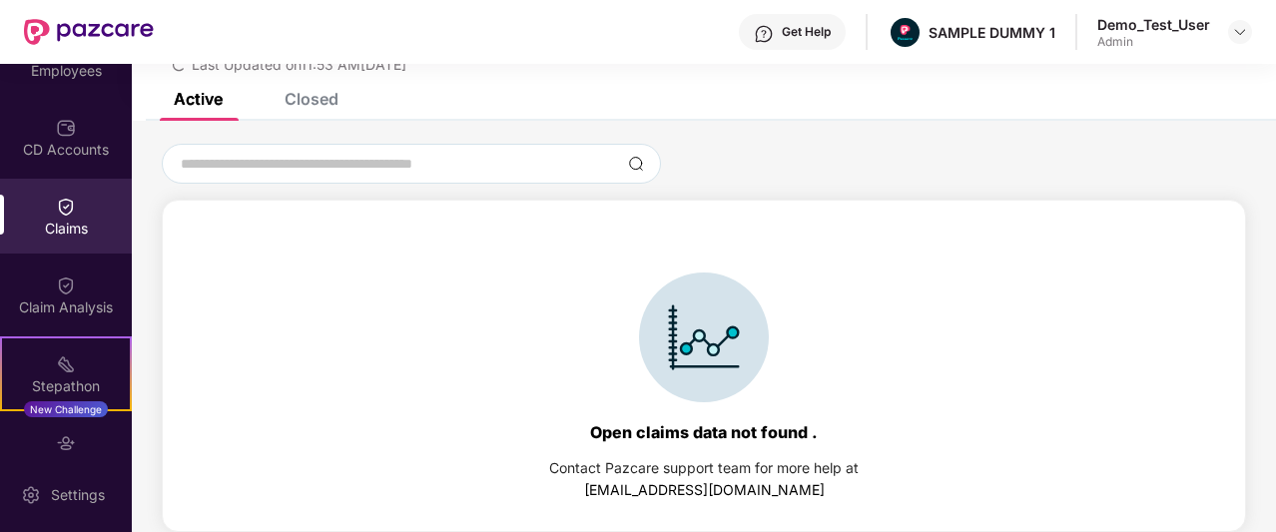
scroll to position [86, 0]
click at [325, 103] on div "Closed" at bounding box center [312, 99] width 54 height 20
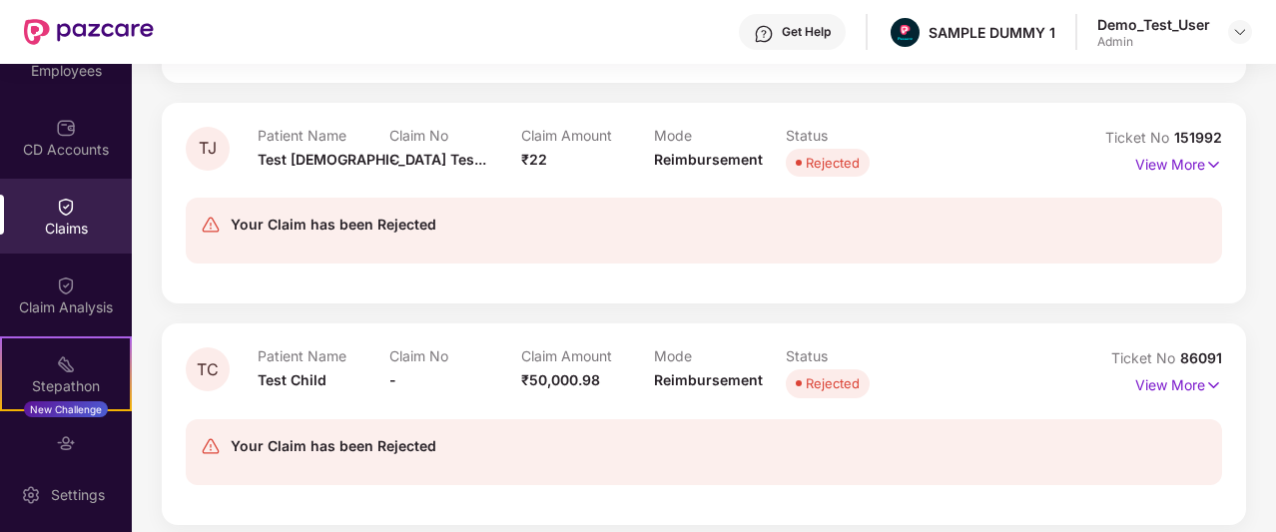
scroll to position [831, 0]
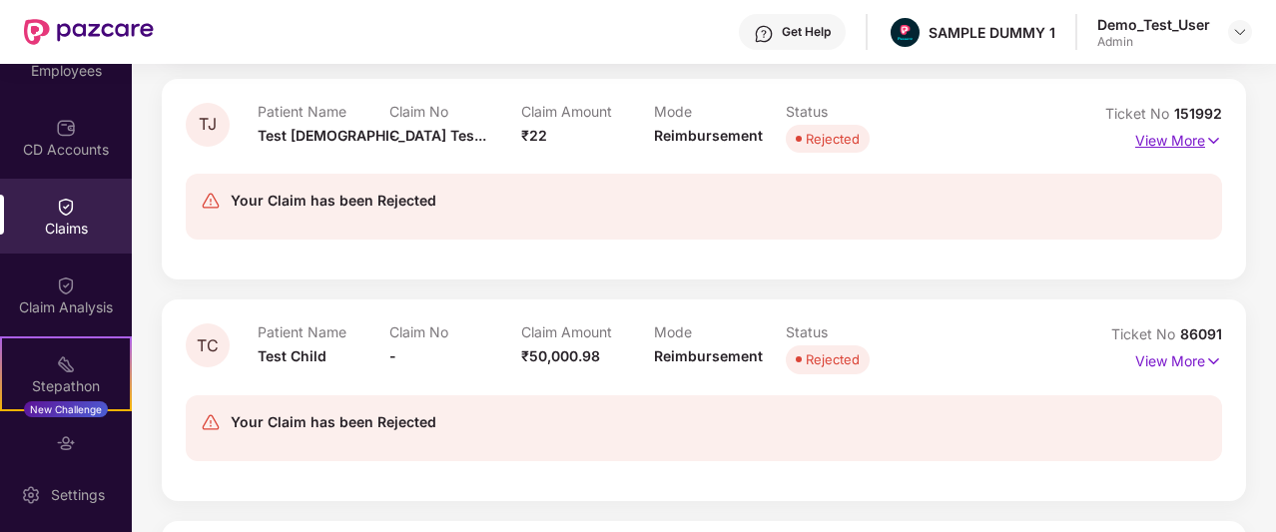
click at [1164, 143] on p "View More" at bounding box center [1178, 138] width 87 height 27
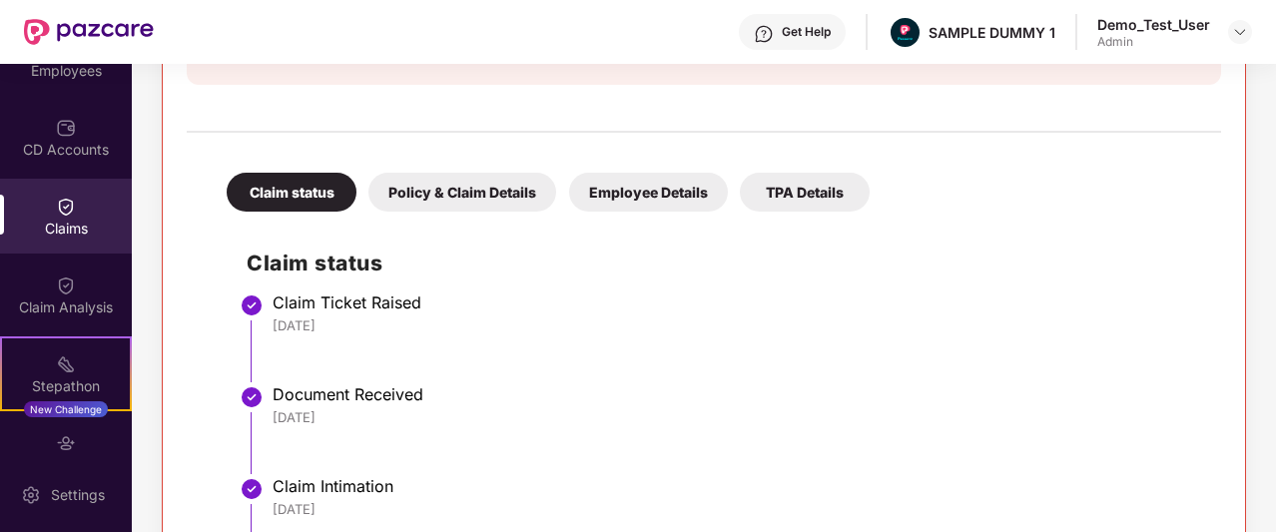
scroll to position [1085, 0]
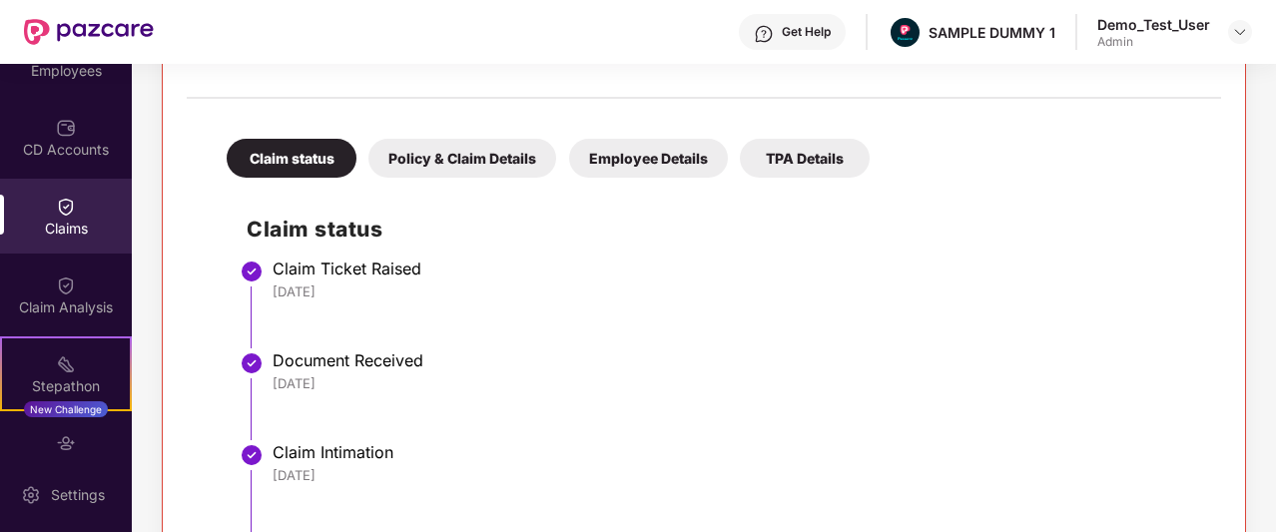
click at [779, 149] on div "TPA Details" at bounding box center [805, 158] width 130 height 39
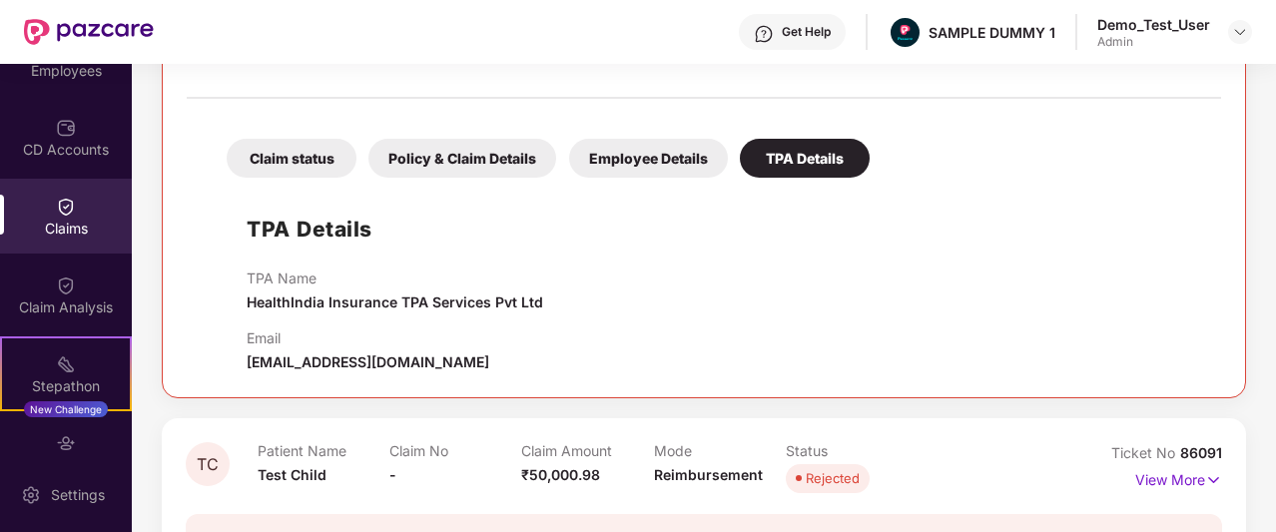
click at [483, 150] on div "Policy & Claim Details" at bounding box center [463, 158] width 188 height 39
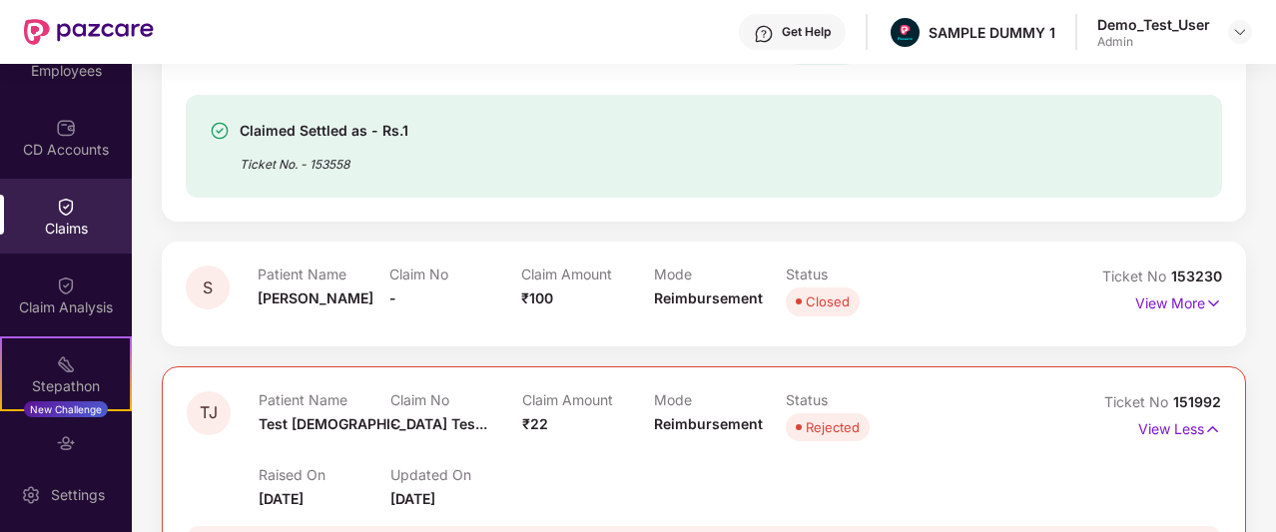
scroll to position [0, 0]
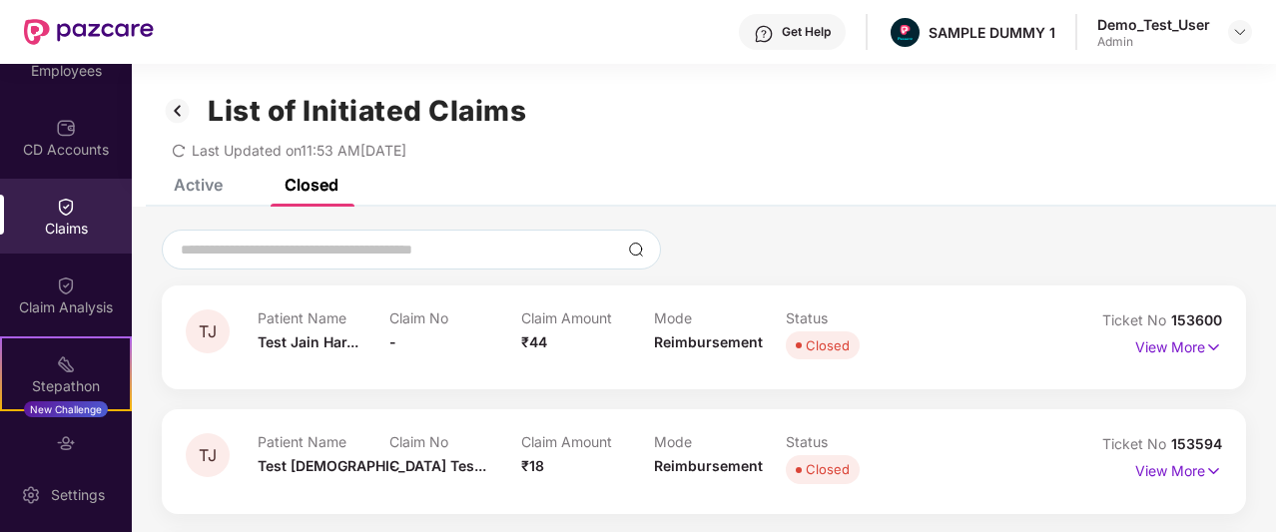
click at [188, 115] on img at bounding box center [178, 111] width 32 height 34
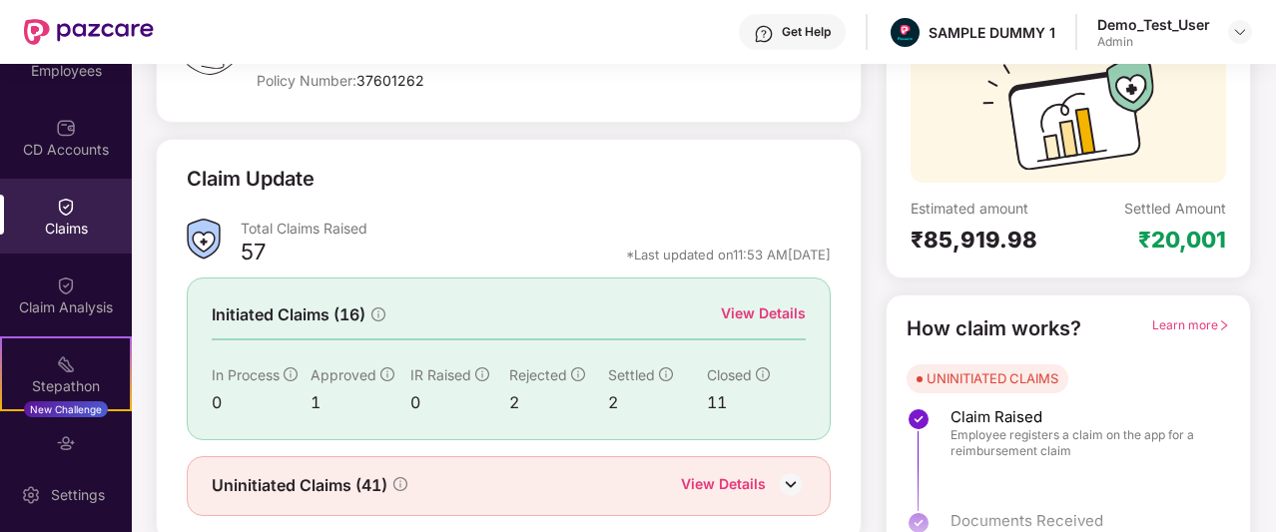
scroll to position [215, 0]
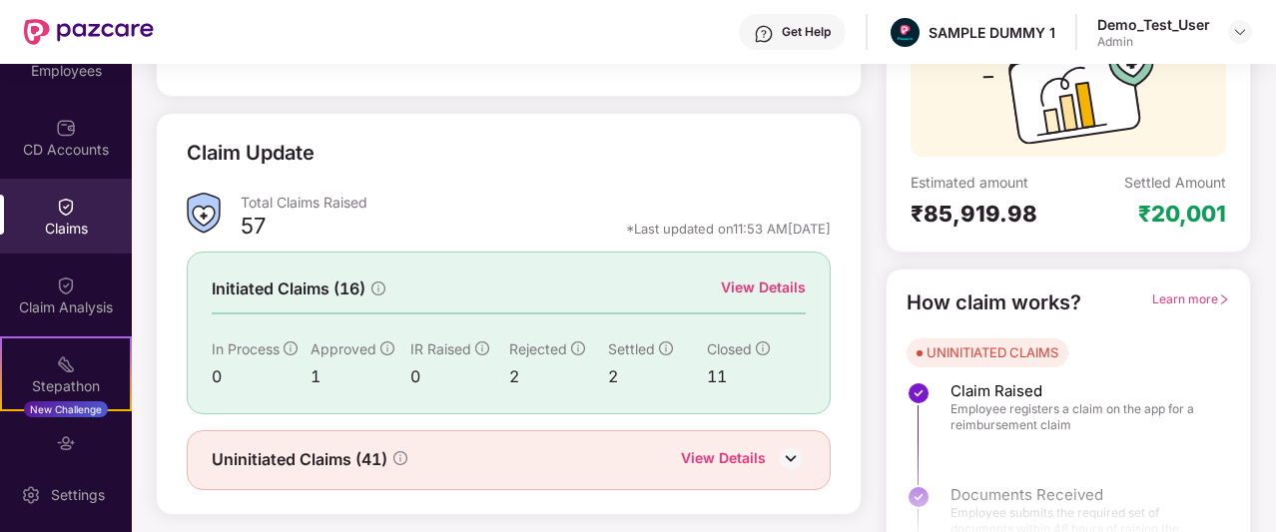
click at [792, 283] on div "View Details" at bounding box center [763, 288] width 85 height 22
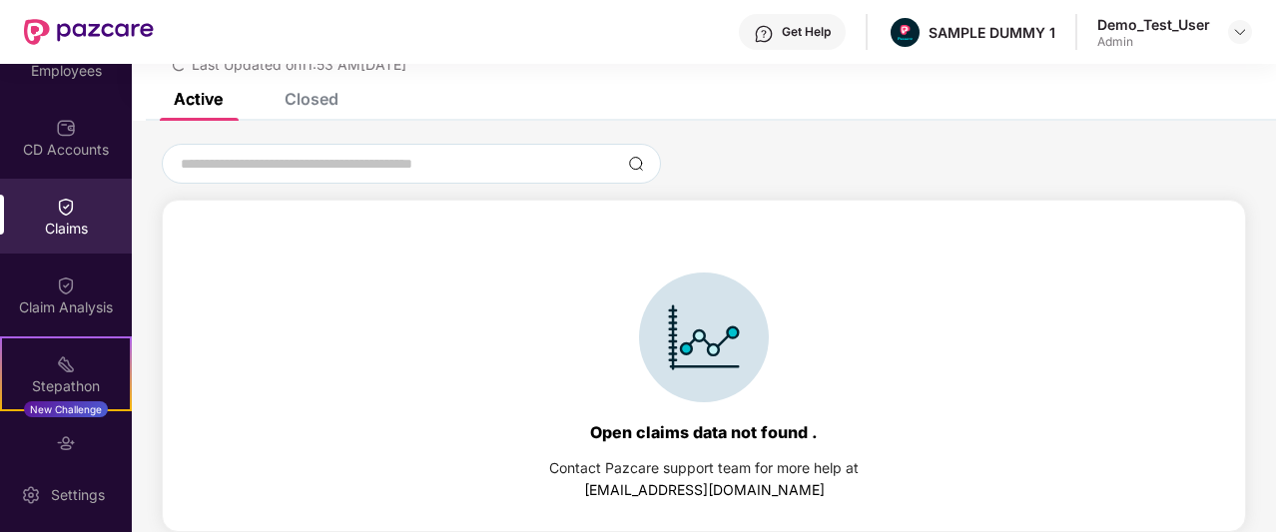
scroll to position [86, 0]
click at [328, 96] on div "Closed" at bounding box center [312, 99] width 54 height 20
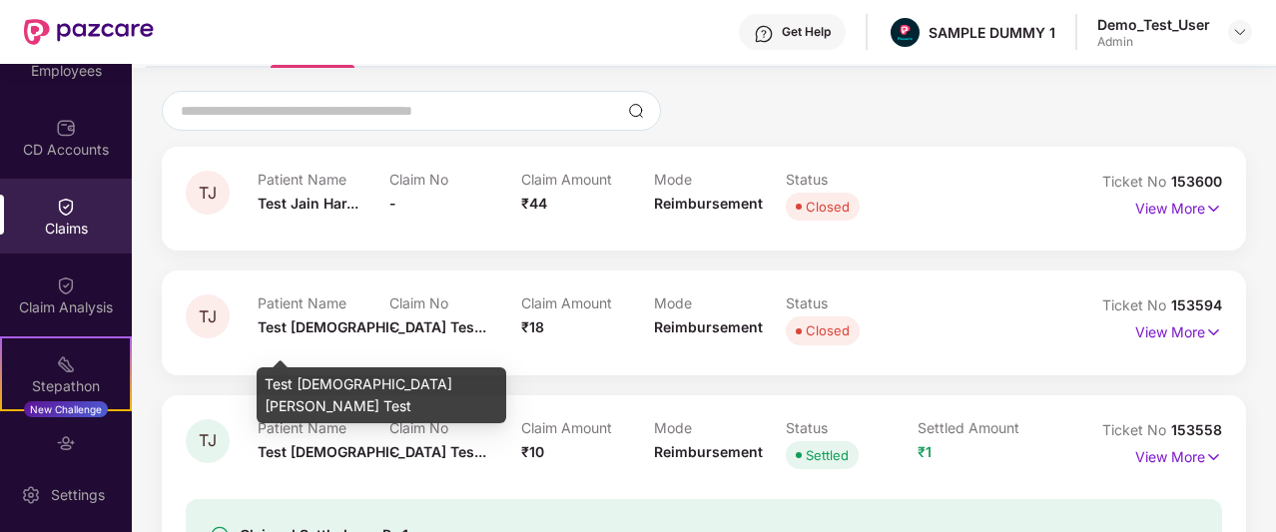
scroll to position [138, 0]
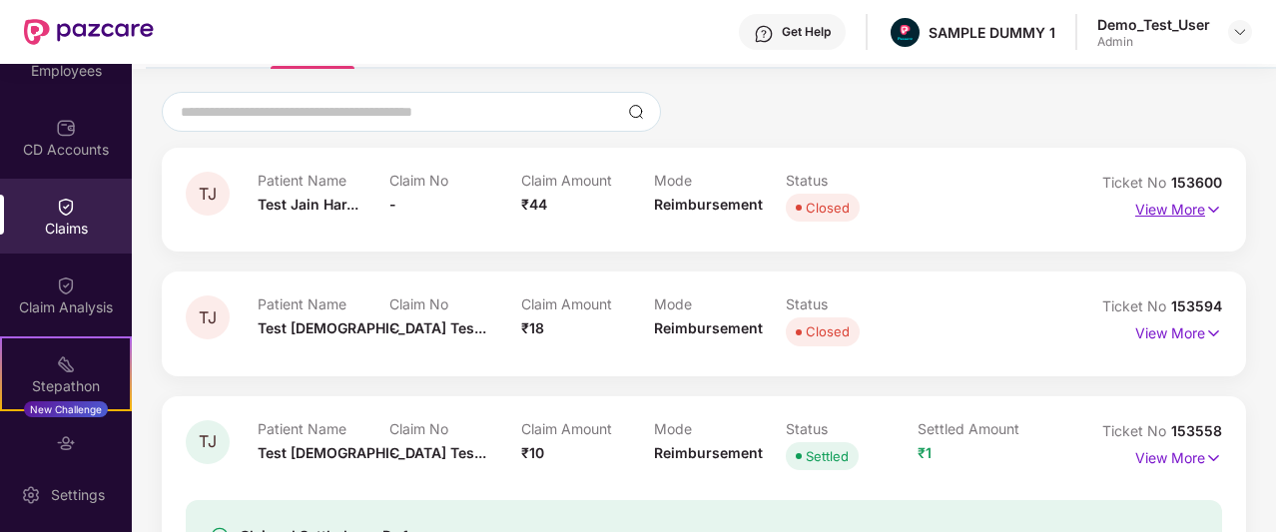
click at [1159, 215] on p "View More" at bounding box center [1178, 207] width 87 height 27
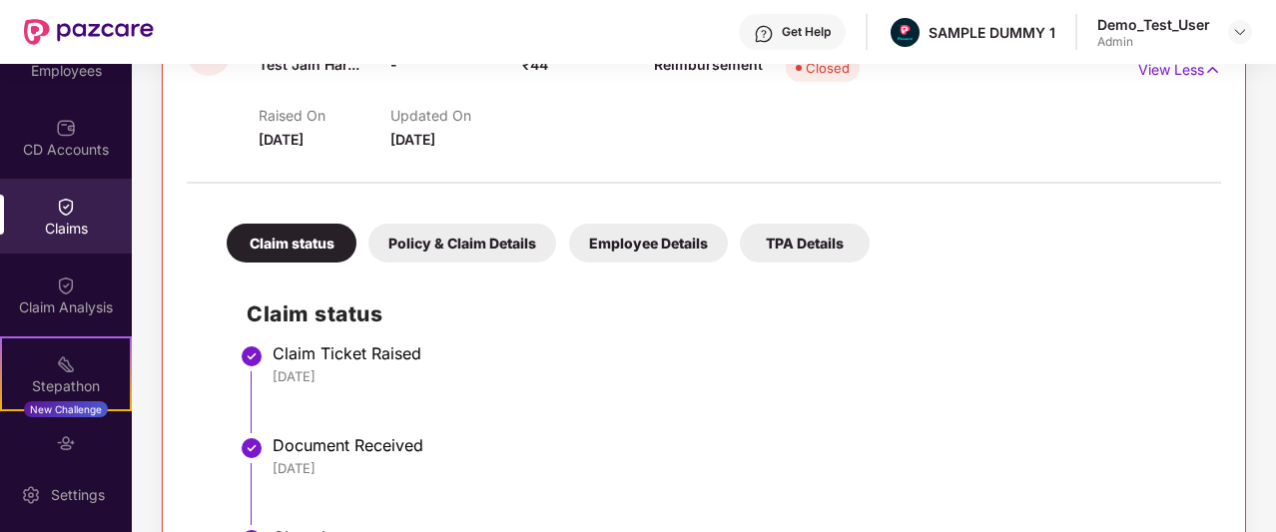
scroll to position [276, 0]
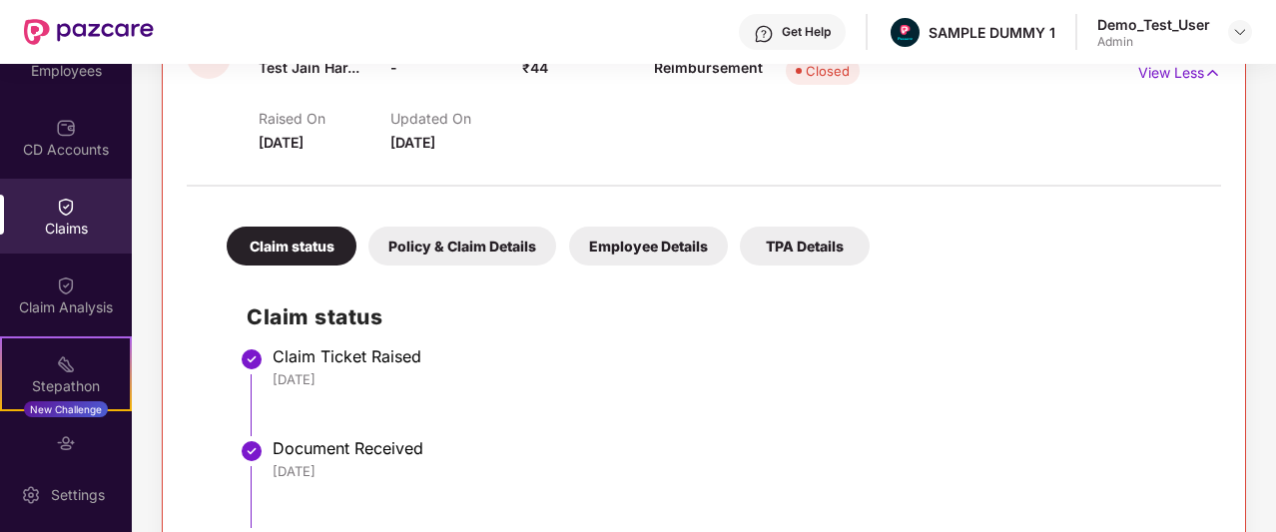
click at [459, 245] on div "Policy & Claim Details" at bounding box center [463, 246] width 188 height 39
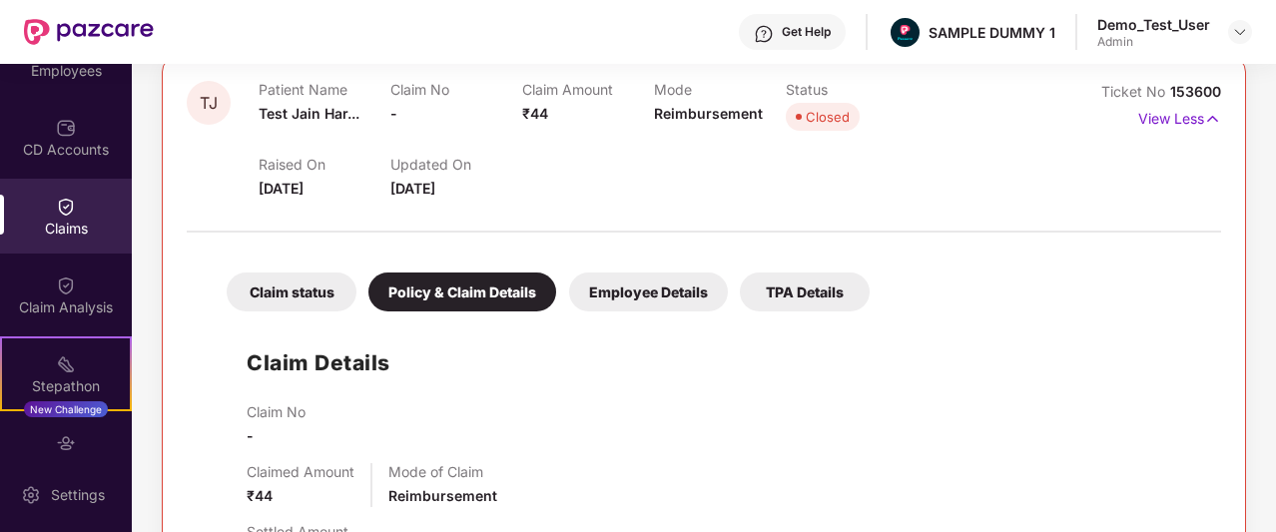
scroll to position [228, 0]
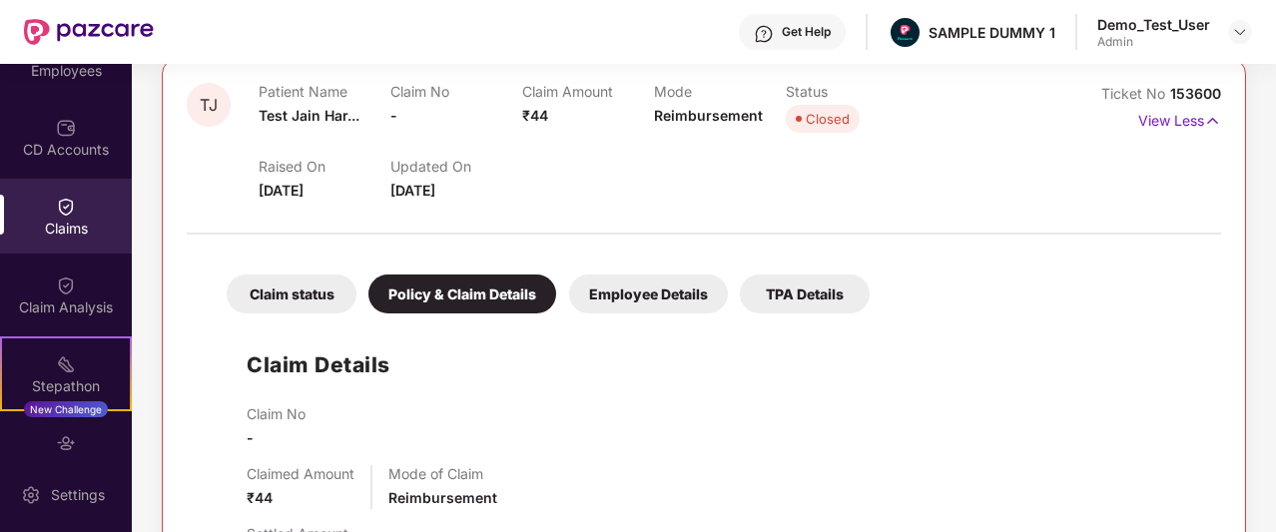
click at [632, 289] on div "Employee Details" at bounding box center [648, 294] width 159 height 39
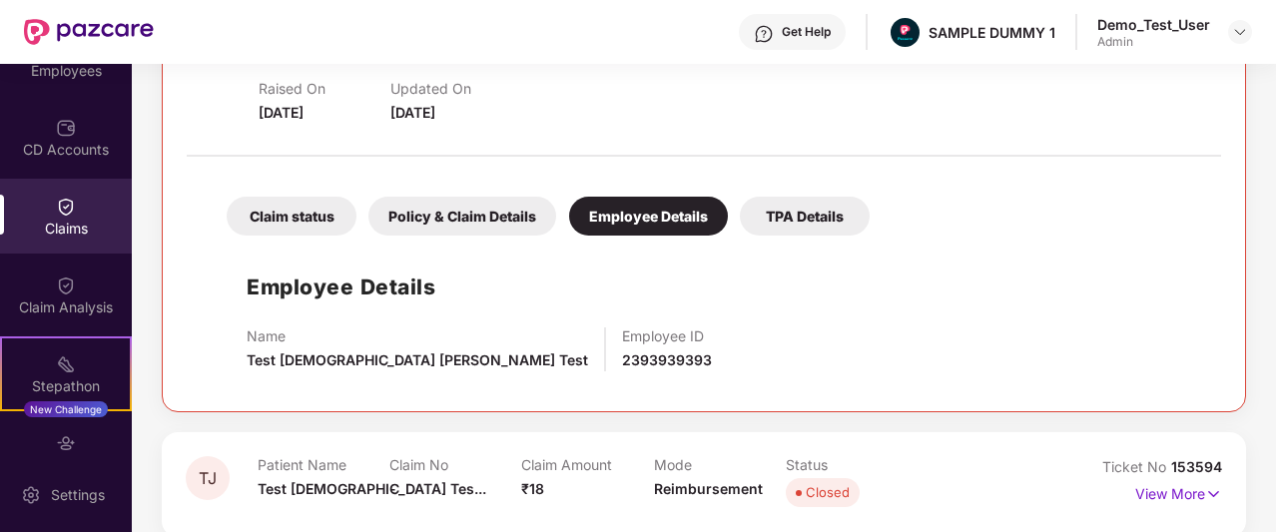
scroll to position [230, 0]
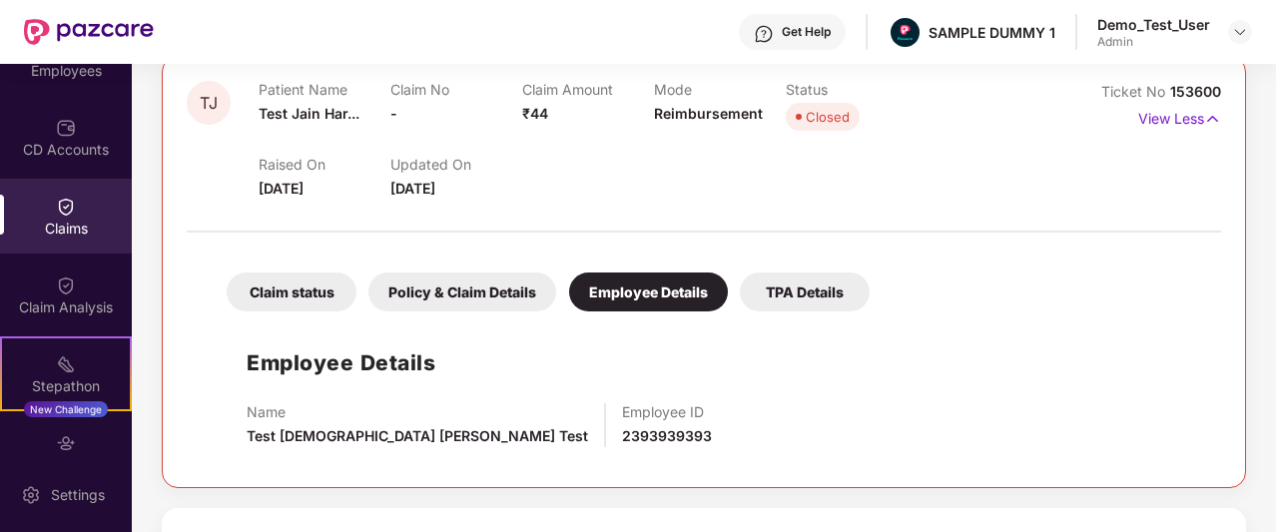
click at [288, 293] on div "Claim status" at bounding box center [292, 292] width 130 height 39
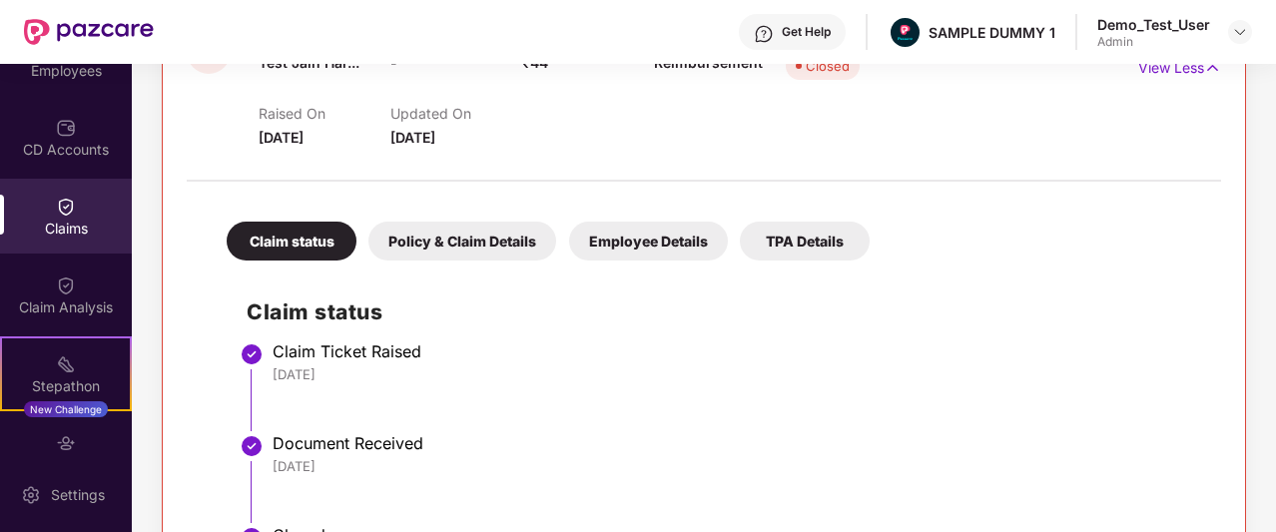
scroll to position [0, 0]
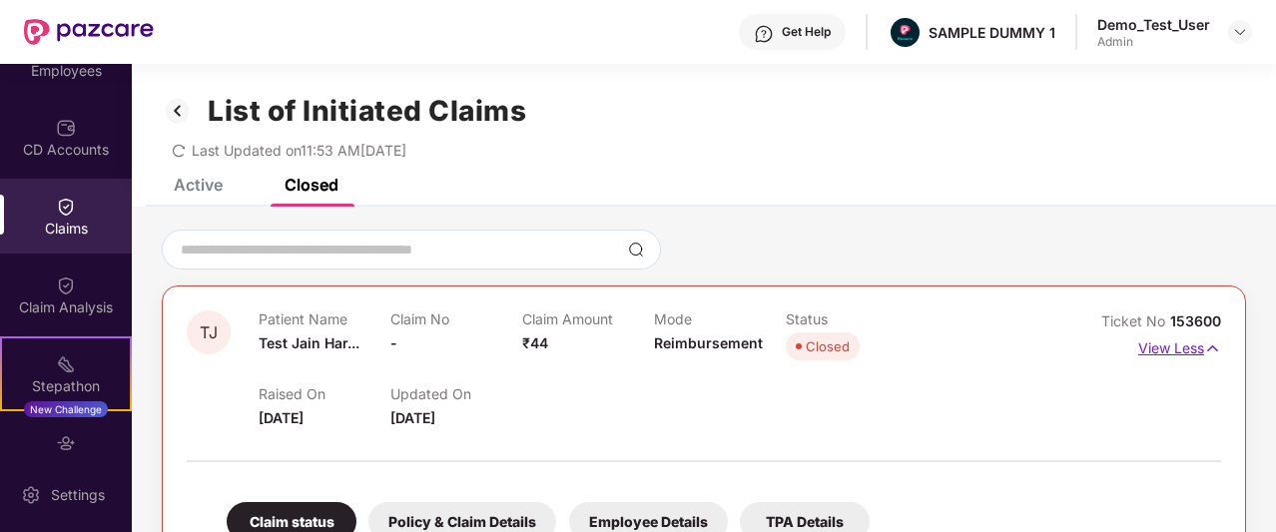
click at [1165, 341] on p "View Less" at bounding box center [1179, 346] width 83 height 27
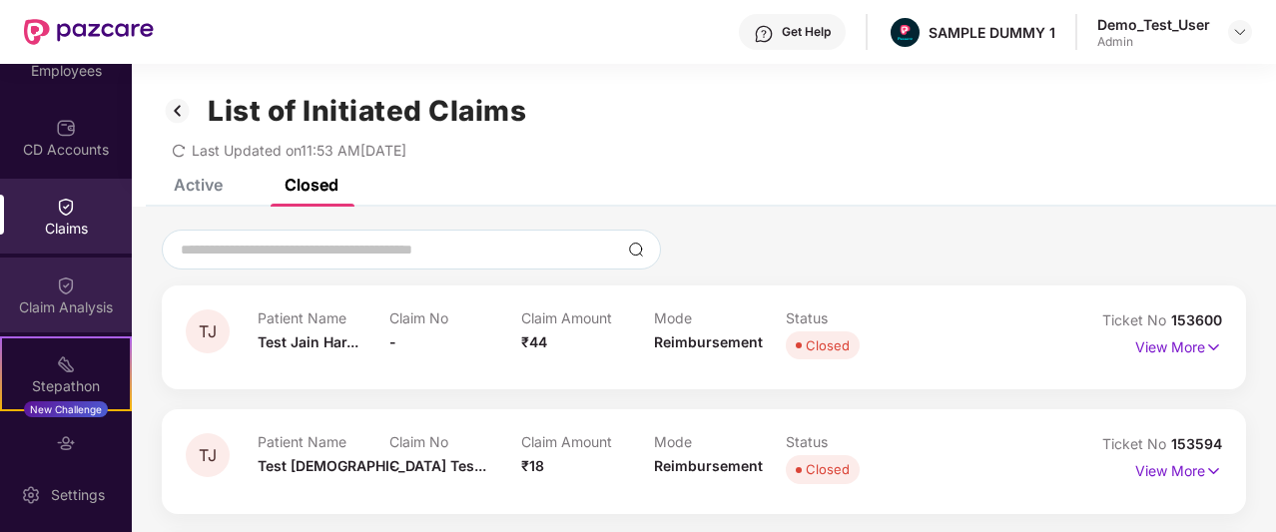
click at [16, 283] on div "Claim Analysis" at bounding box center [66, 295] width 132 height 75
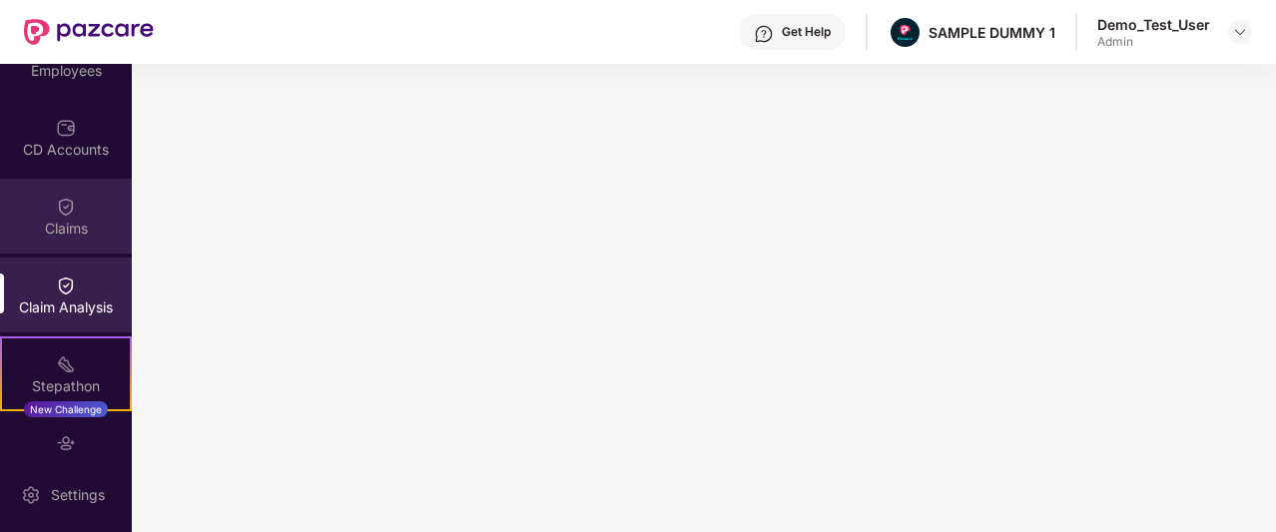
click at [56, 233] on div "Claims" at bounding box center [66, 229] width 132 height 20
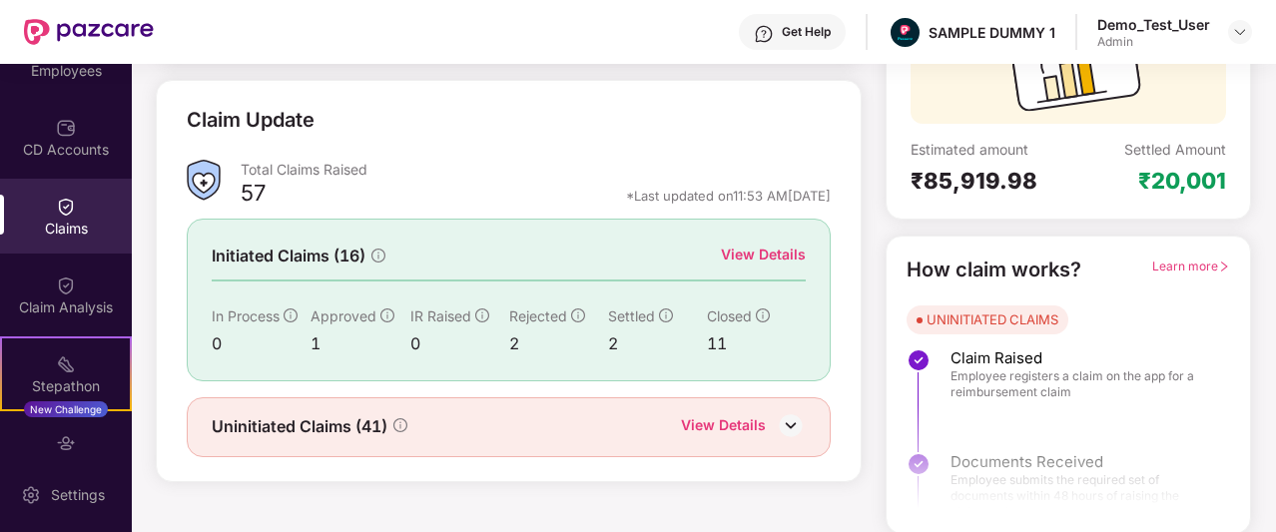
scroll to position [248, 0]
click at [737, 260] on div "View Details" at bounding box center [763, 255] width 85 height 22
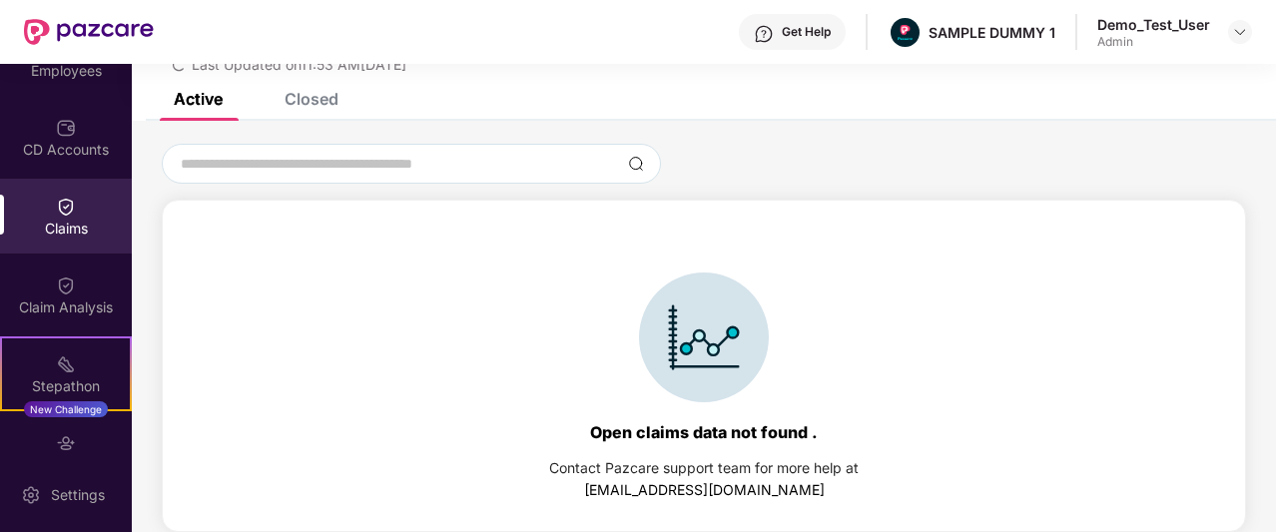
scroll to position [86, 0]
click at [330, 89] on div "List of Initiated Claims Last Updated on 11:53 AM[DATE]" at bounding box center [704, 35] width 1144 height 115
click at [322, 98] on div "Closed" at bounding box center [312, 99] width 54 height 20
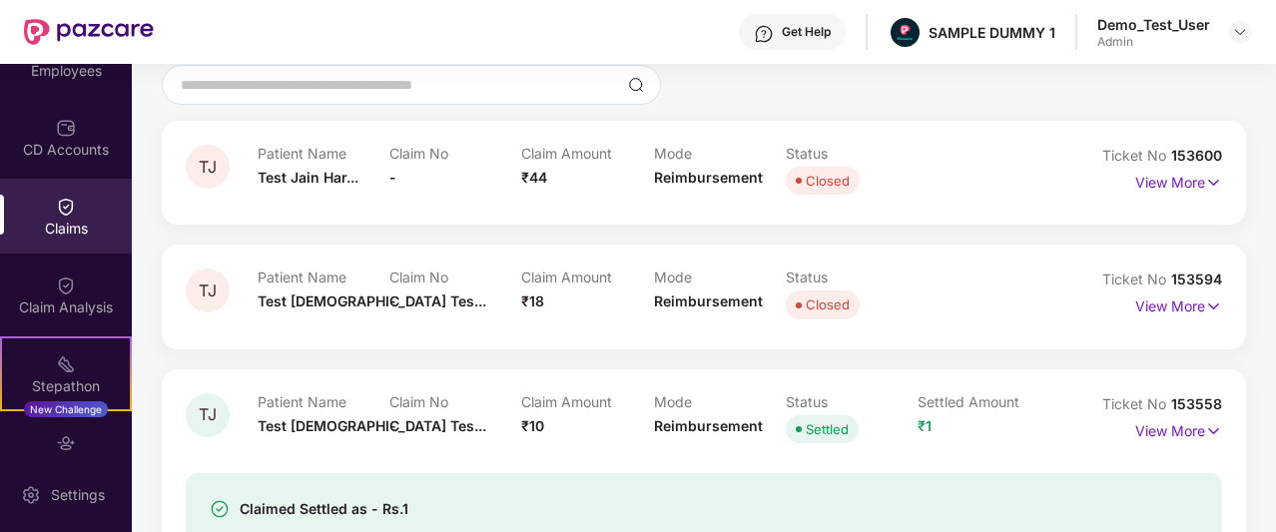
scroll to position [184, 0]
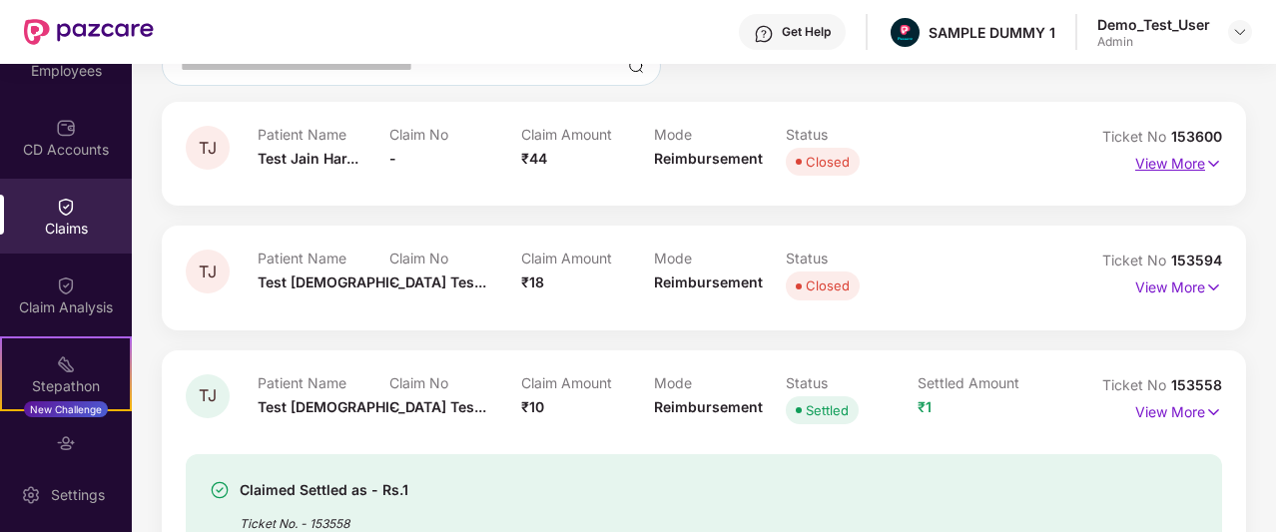
click at [1193, 158] on p "View More" at bounding box center [1178, 161] width 87 height 27
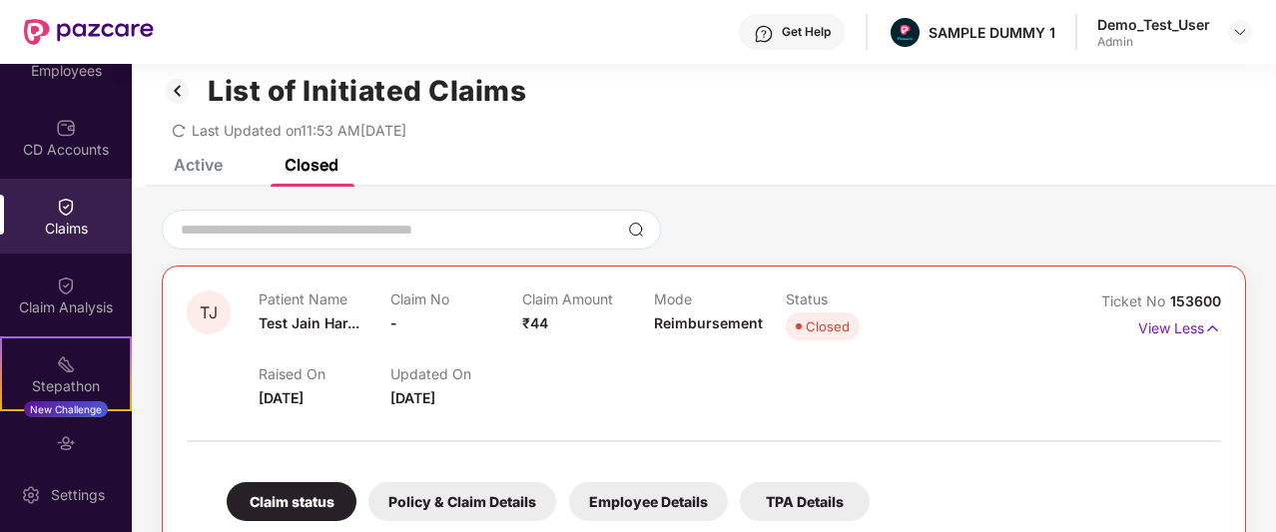
scroll to position [0, 0]
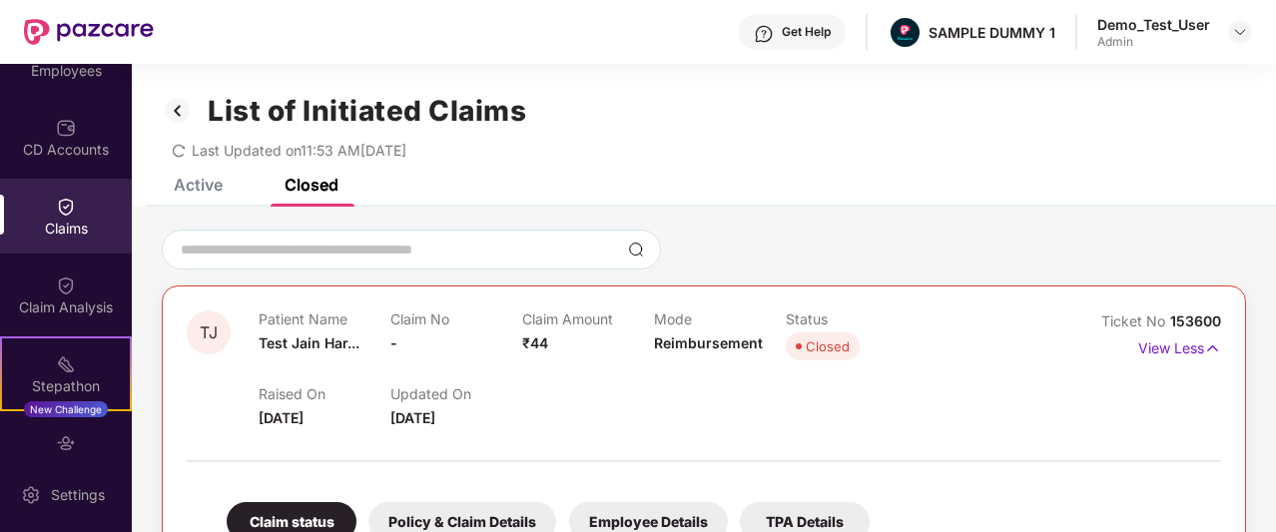
click at [179, 106] on img at bounding box center [178, 111] width 32 height 34
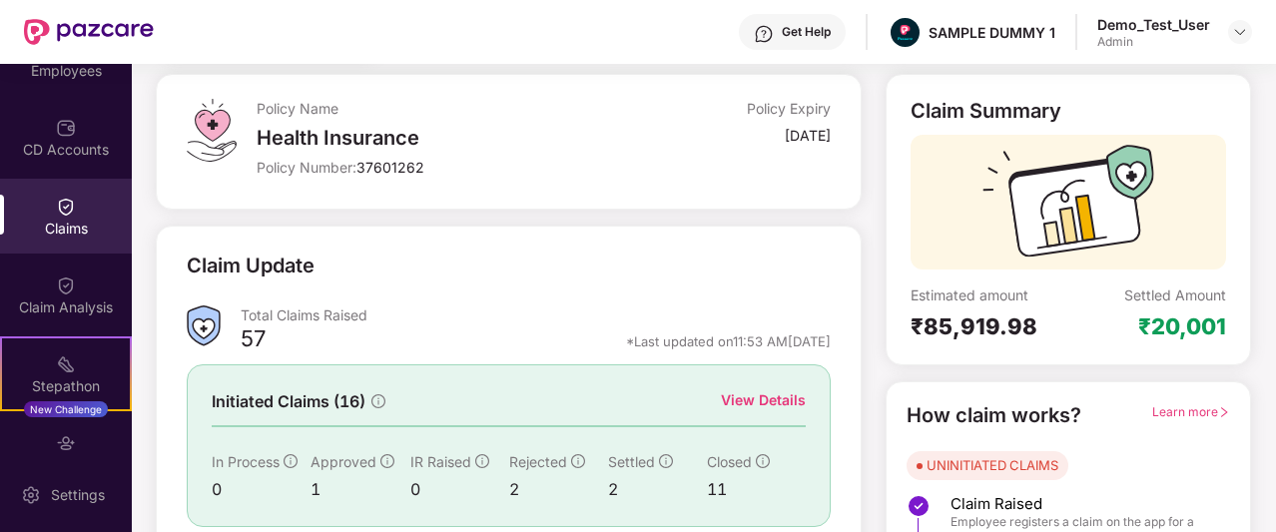
scroll to position [248, 0]
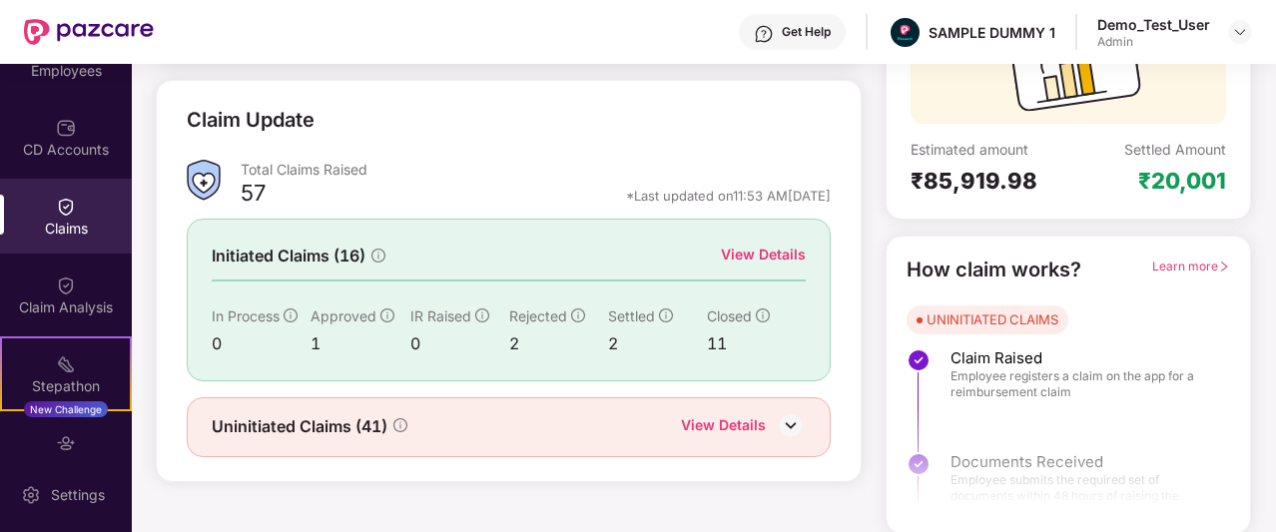
click at [326, 193] on div "57 *Last updated on 11:53 AM[DATE]" at bounding box center [536, 200] width 590 height 26
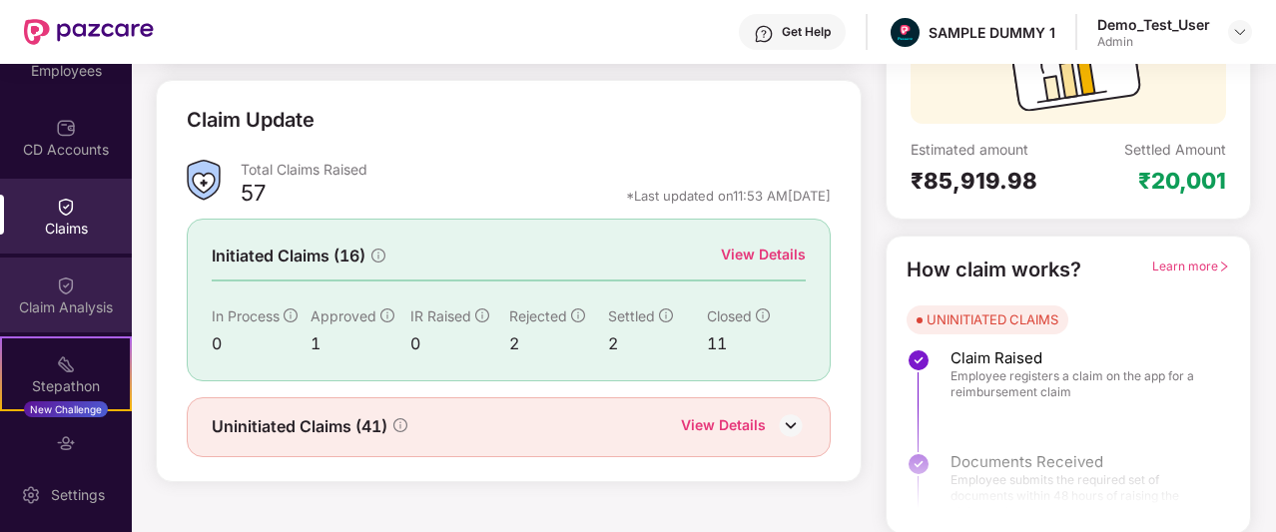
click at [87, 289] on div "Claim Analysis" at bounding box center [66, 295] width 132 height 75
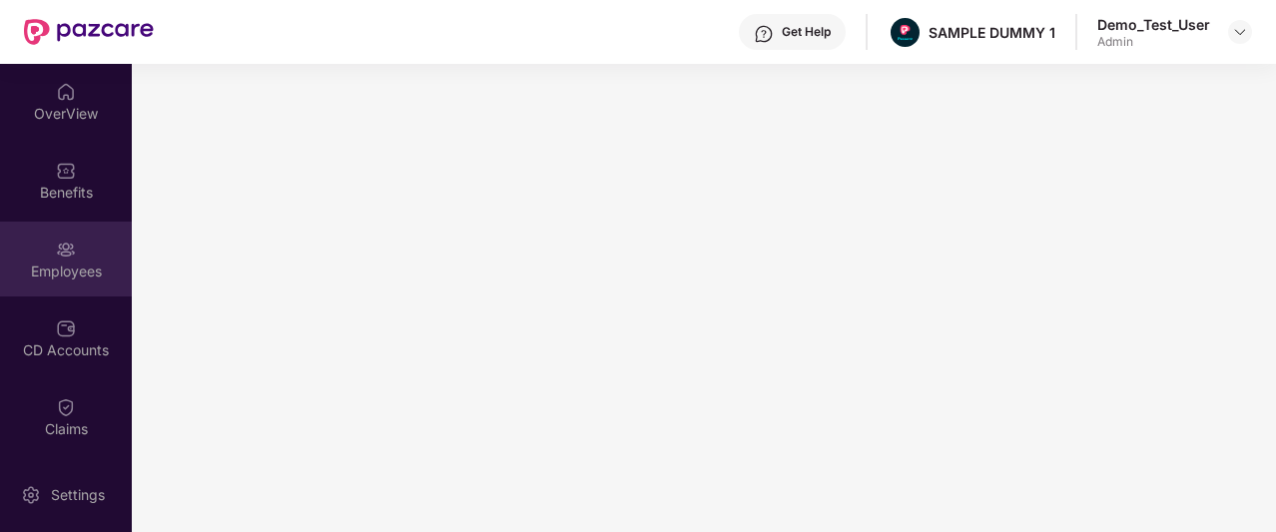
scroll to position [0, 0]
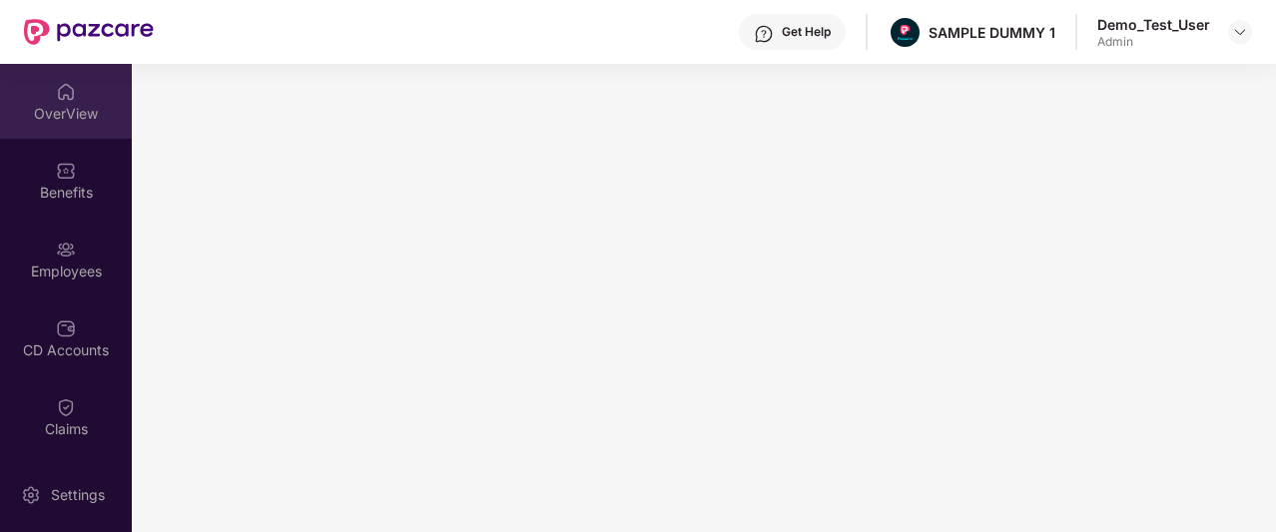
click at [91, 121] on div "OverView" at bounding box center [66, 114] width 132 height 20
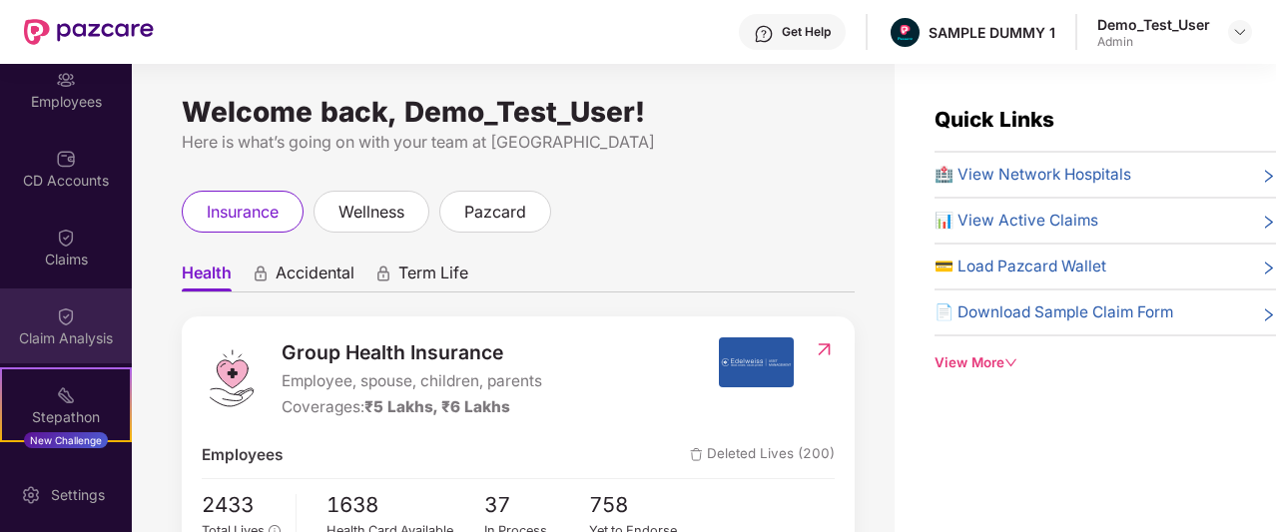
scroll to position [273, 0]
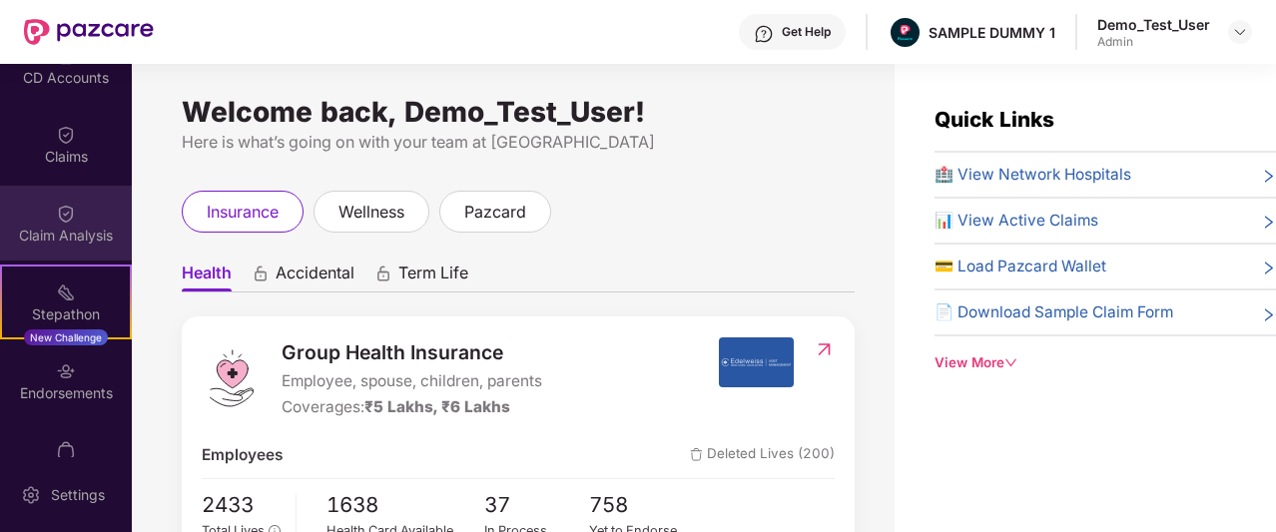
click at [57, 228] on div "Claim Analysis" at bounding box center [66, 236] width 132 height 20
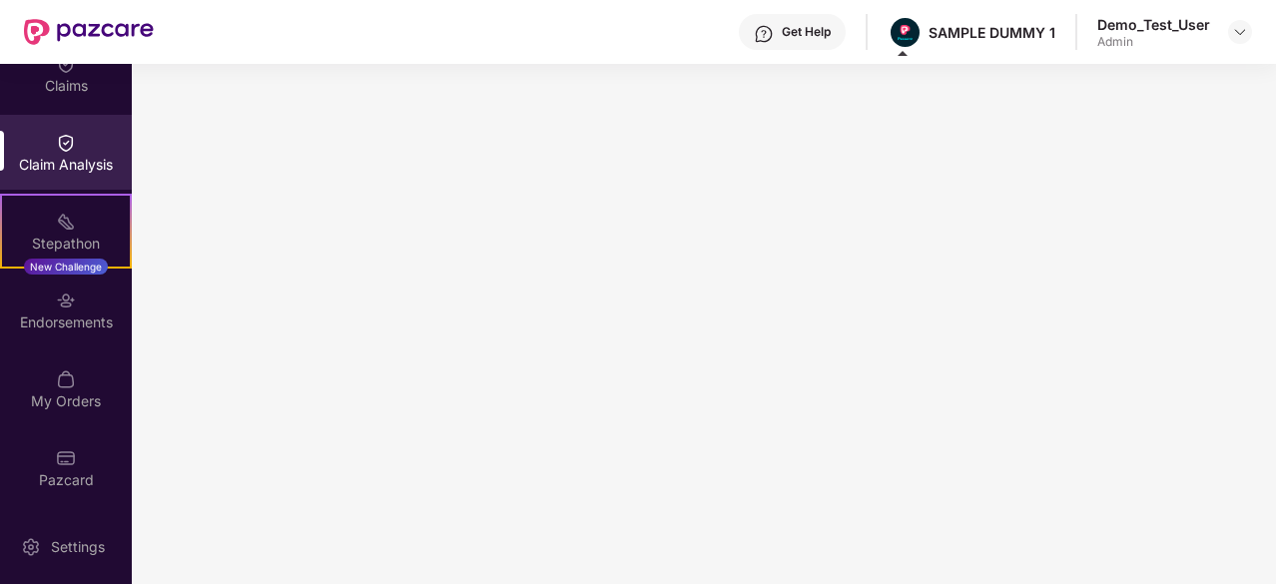
scroll to position [343, 0]
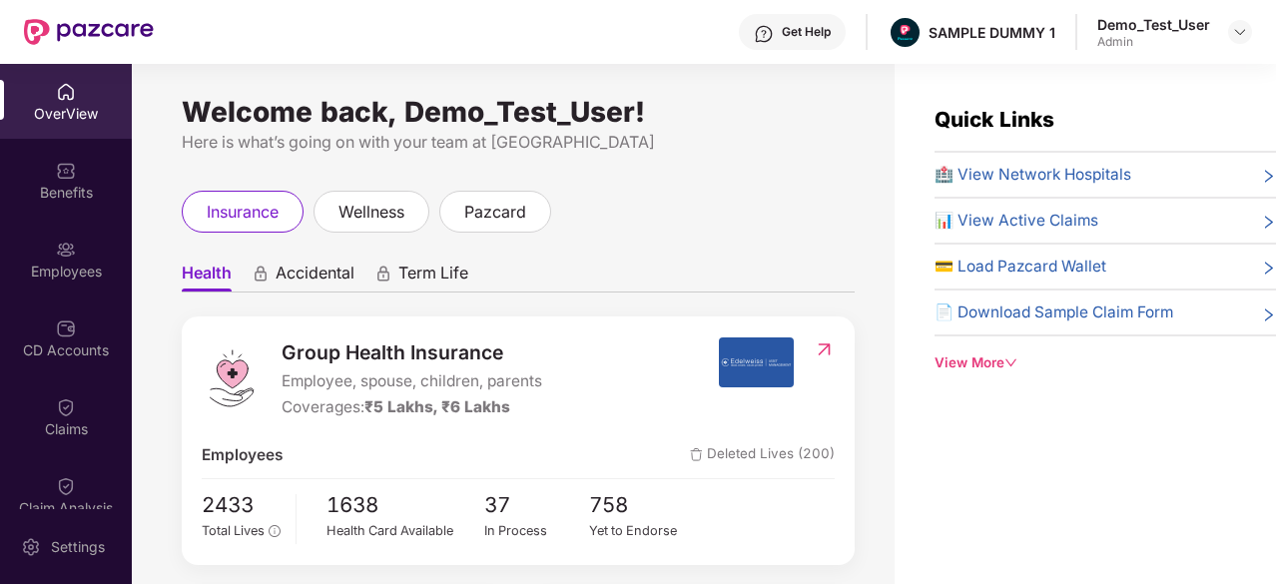
click at [38, 111] on div "OverView" at bounding box center [66, 114] width 132 height 20
click at [386, 217] on span "wellness" at bounding box center [372, 212] width 66 height 25
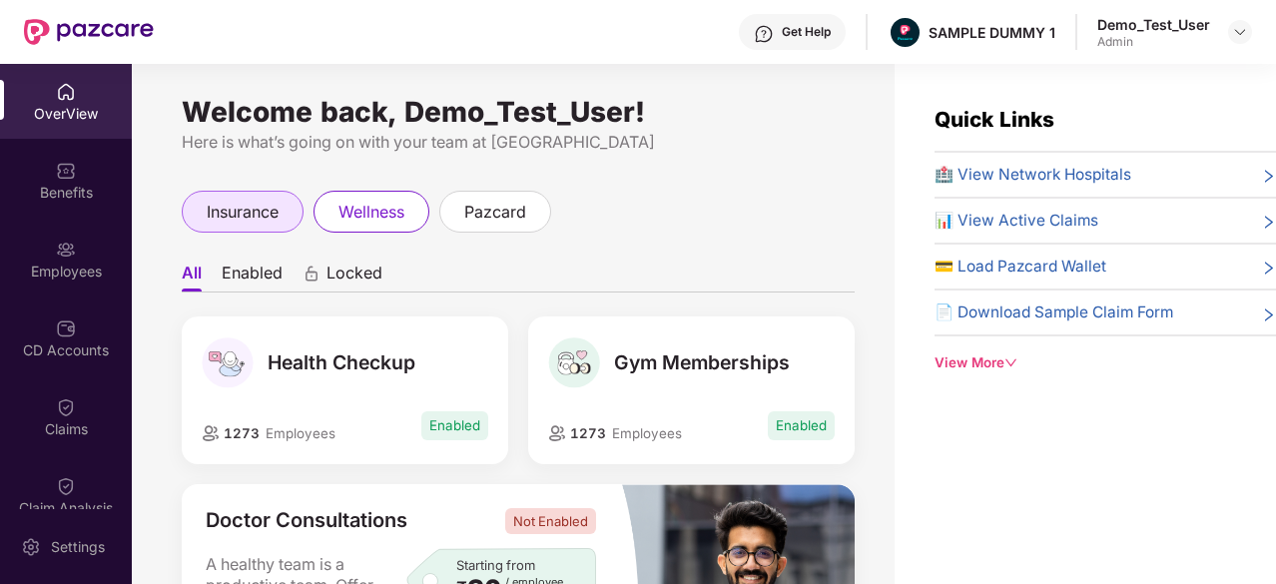
click at [286, 209] on div "insurance" at bounding box center [243, 212] width 122 height 42
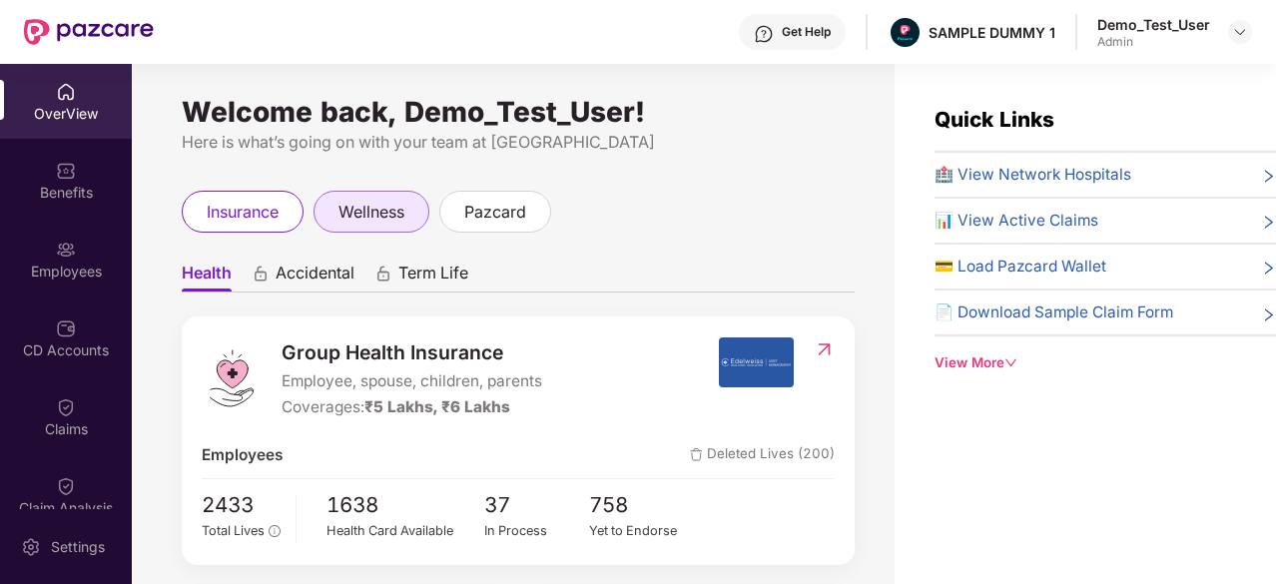
click at [361, 201] on span "wellness" at bounding box center [372, 212] width 66 height 25
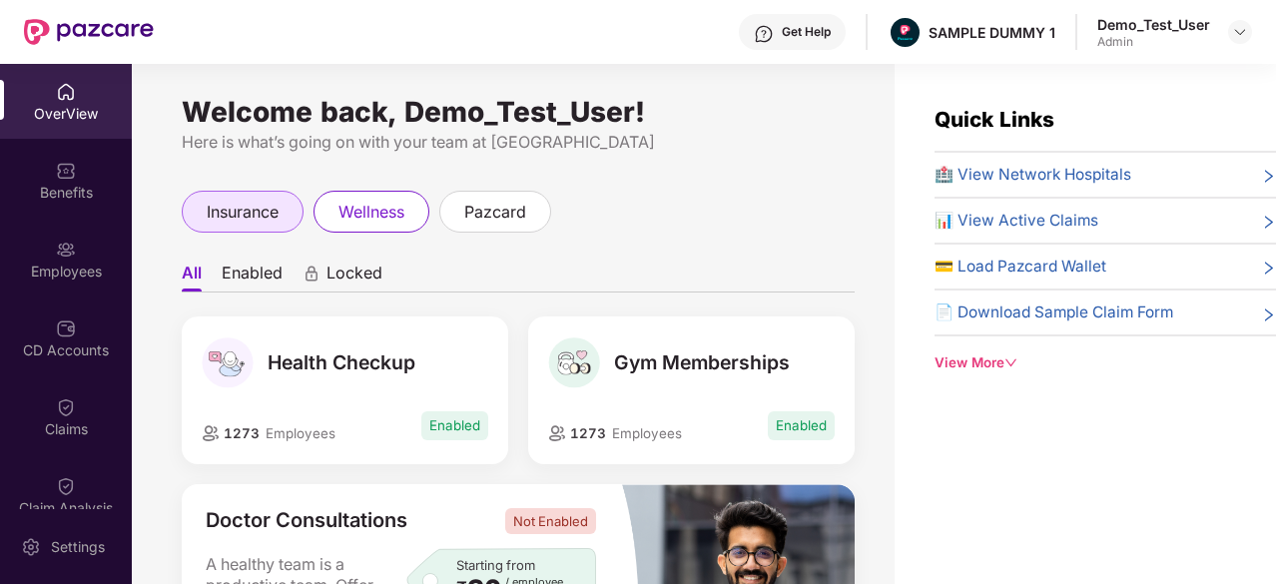
click at [268, 214] on span "insurance" at bounding box center [243, 212] width 72 height 25
